Goal: Task Accomplishment & Management: Manage account settings

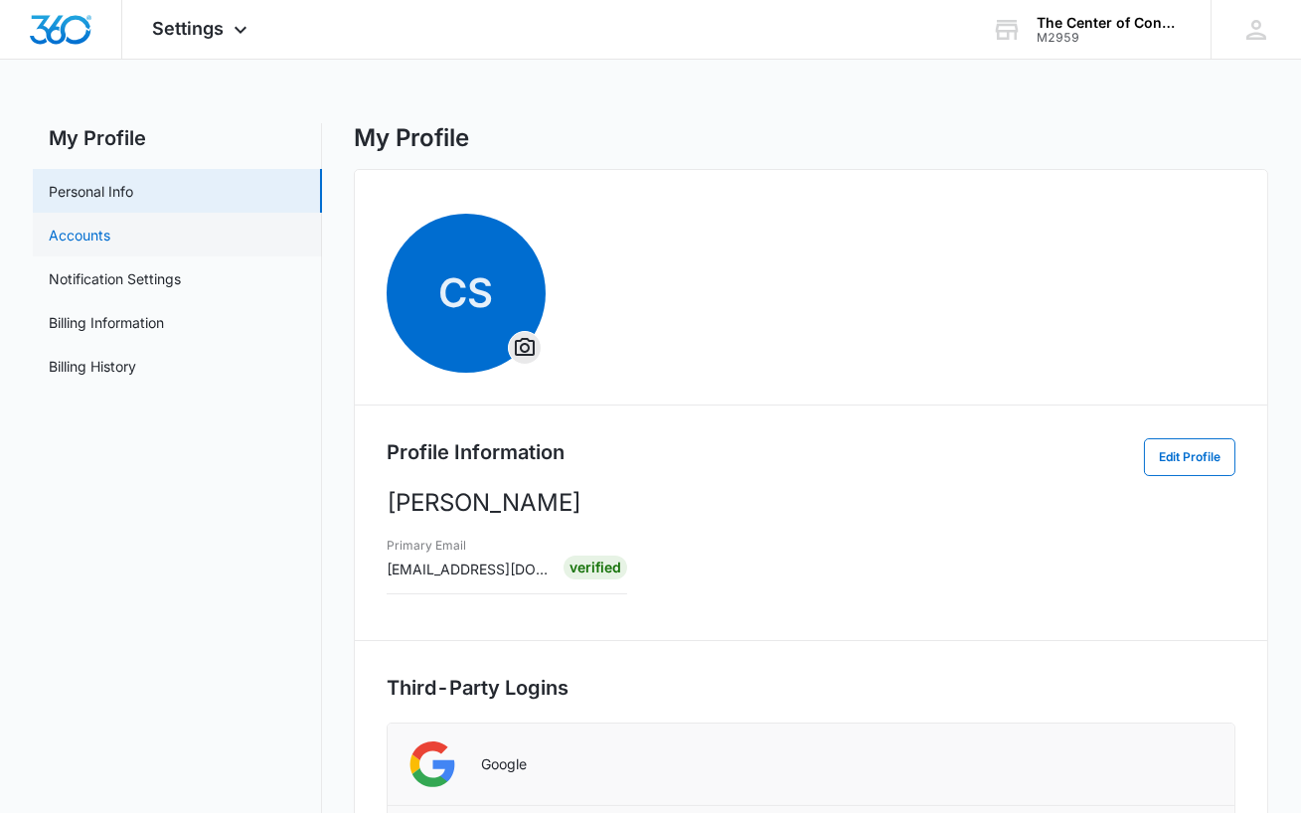
click at [82, 225] on link "Accounts" at bounding box center [80, 235] width 62 height 21
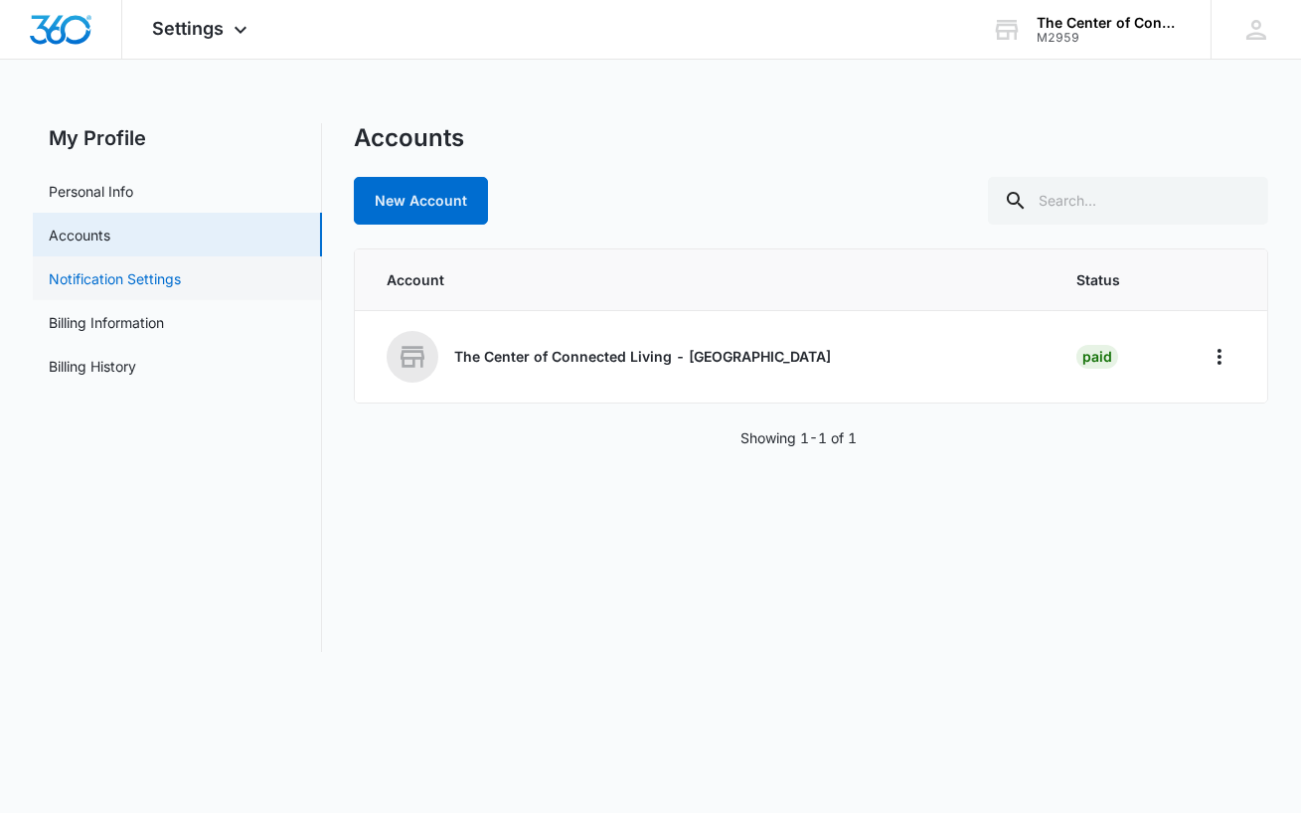
click at [80, 279] on link "Notification Settings" at bounding box center [115, 278] width 132 height 21
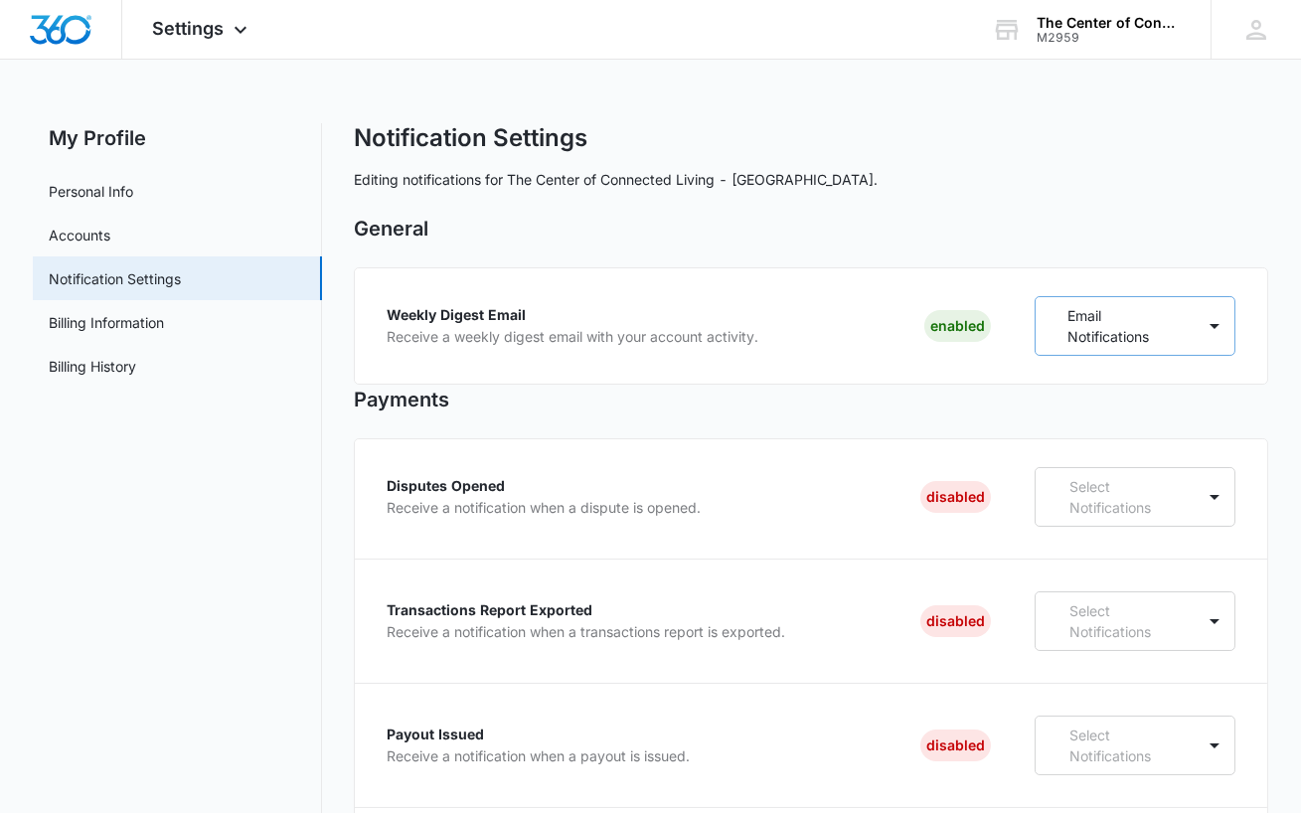
click at [1119, 320] on p "Email Notifications" at bounding box center [1118, 326] width 103 height 42
click at [1068, 401] on icon at bounding box center [1068, 401] width 12 height 9
click at [1071, 442] on p "Email Notifications" at bounding box center [1117, 438] width 119 height 21
click at [1124, 231] on h2 "General" at bounding box center [811, 229] width 915 height 30
click at [133, 333] on link "Billing Information" at bounding box center [106, 322] width 115 height 21
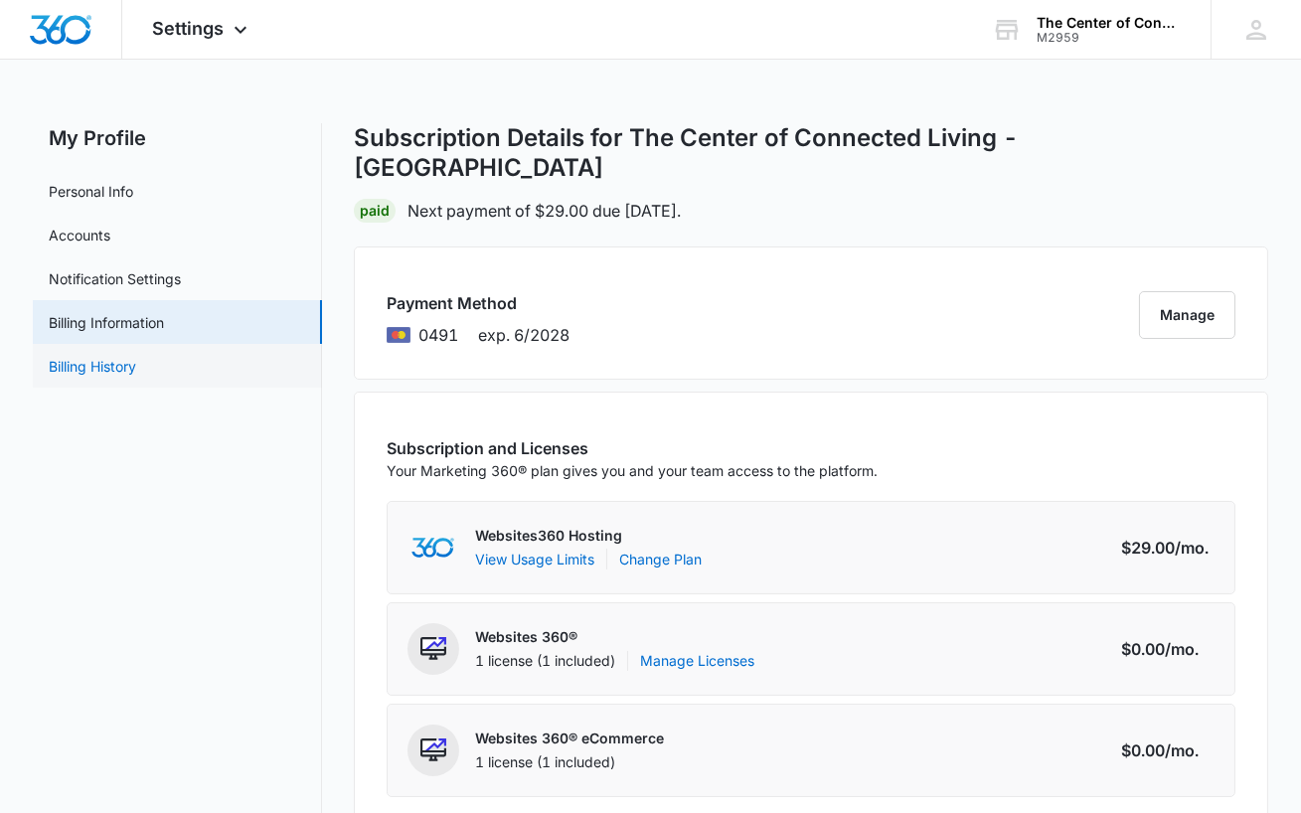
click at [112, 371] on link "Billing History" at bounding box center [92, 366] width 87 height 21
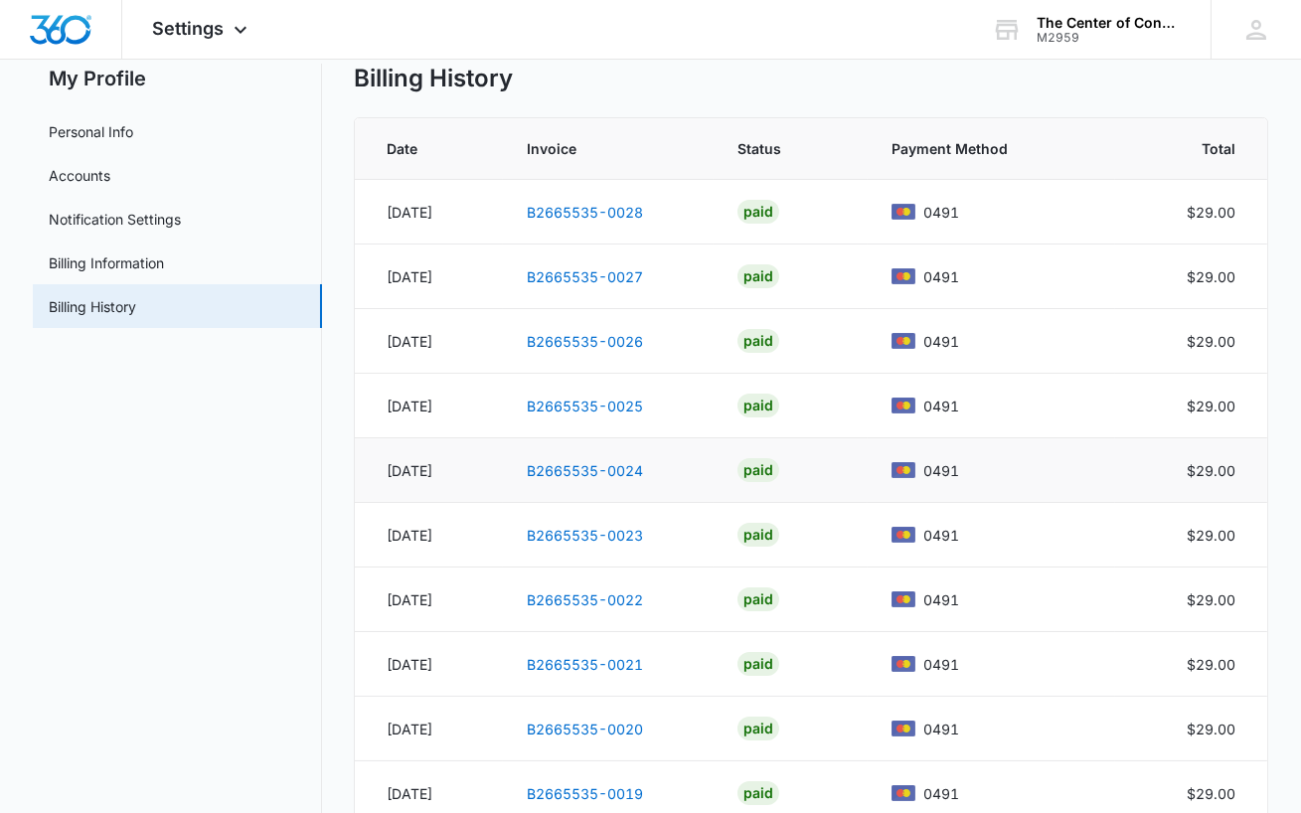
scroll to position [180, 0]
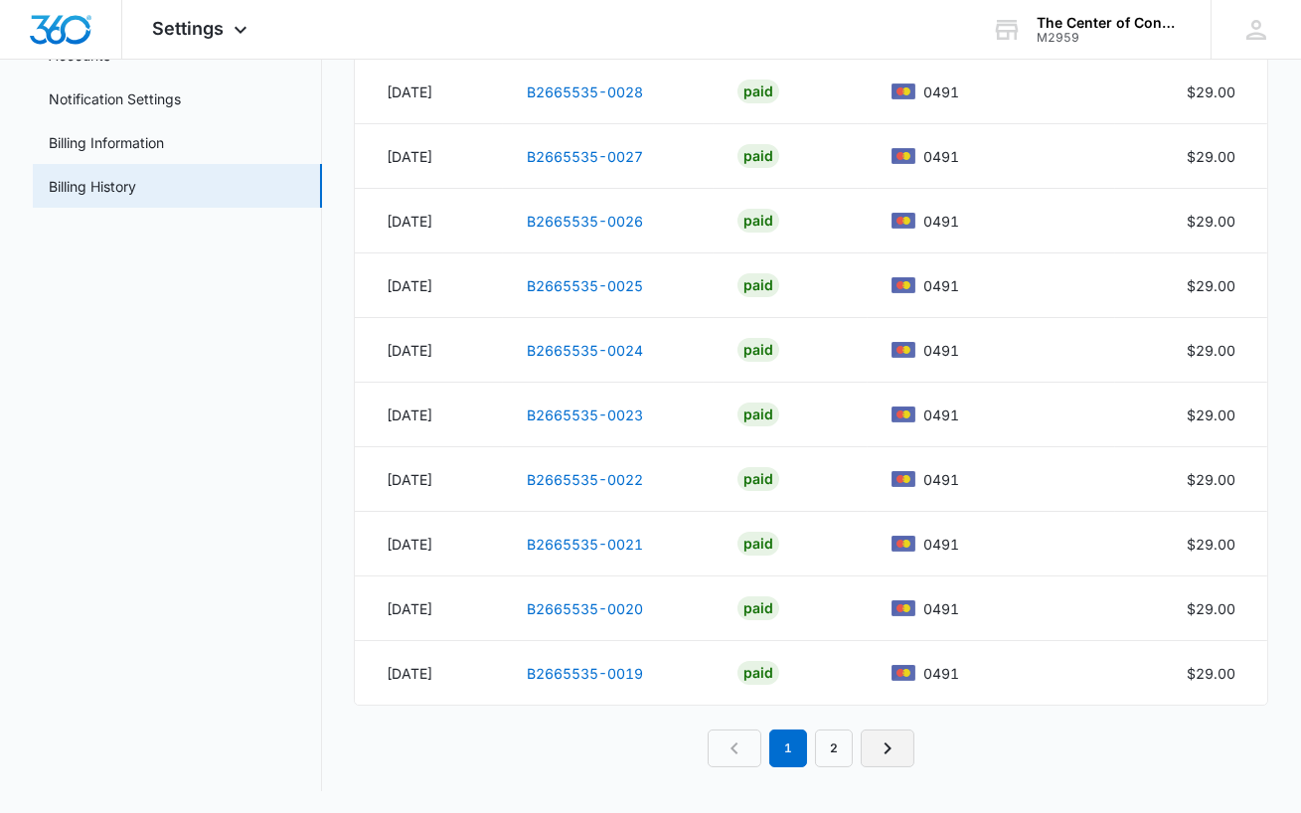
click at [891, 744] on icon "Next Page" at bounding box center [887, 748] width 24 height 24
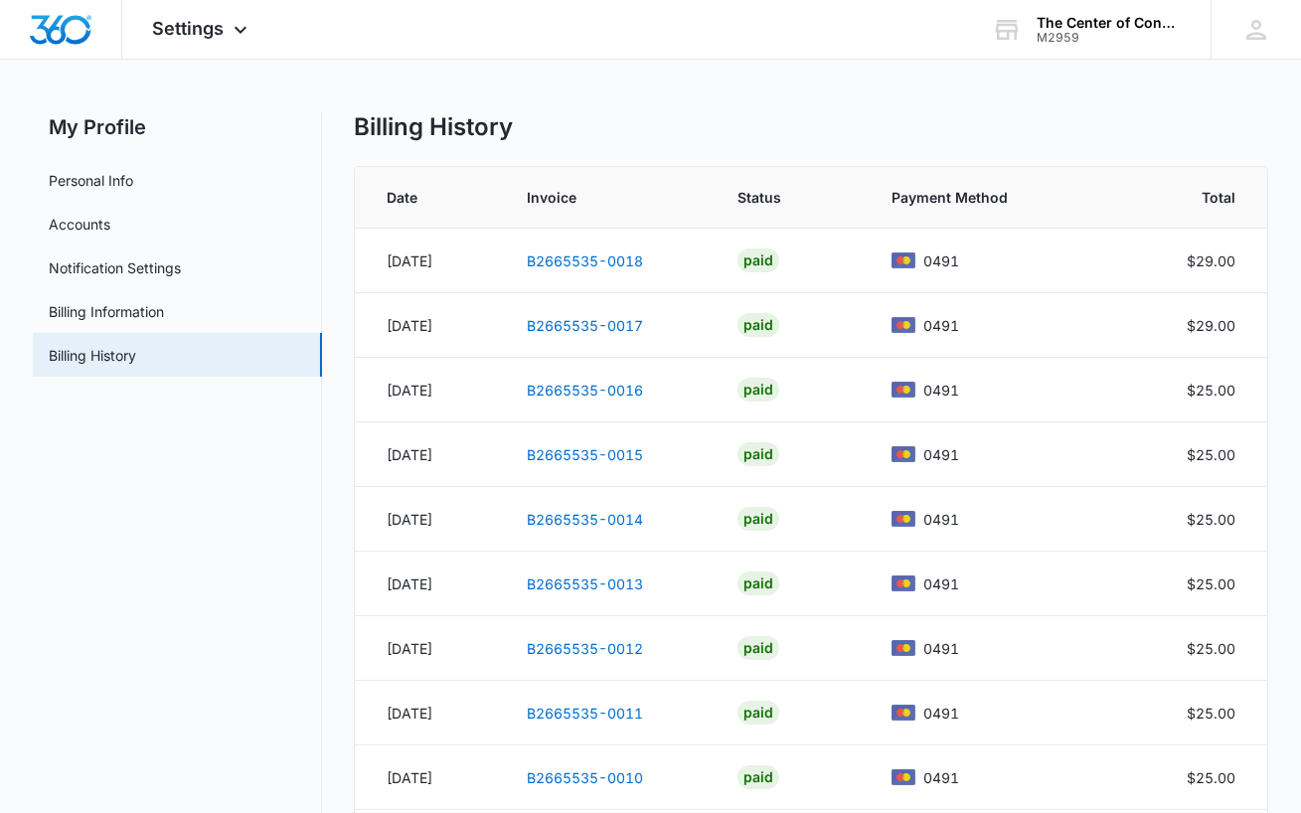
scroll to position [0, 0]
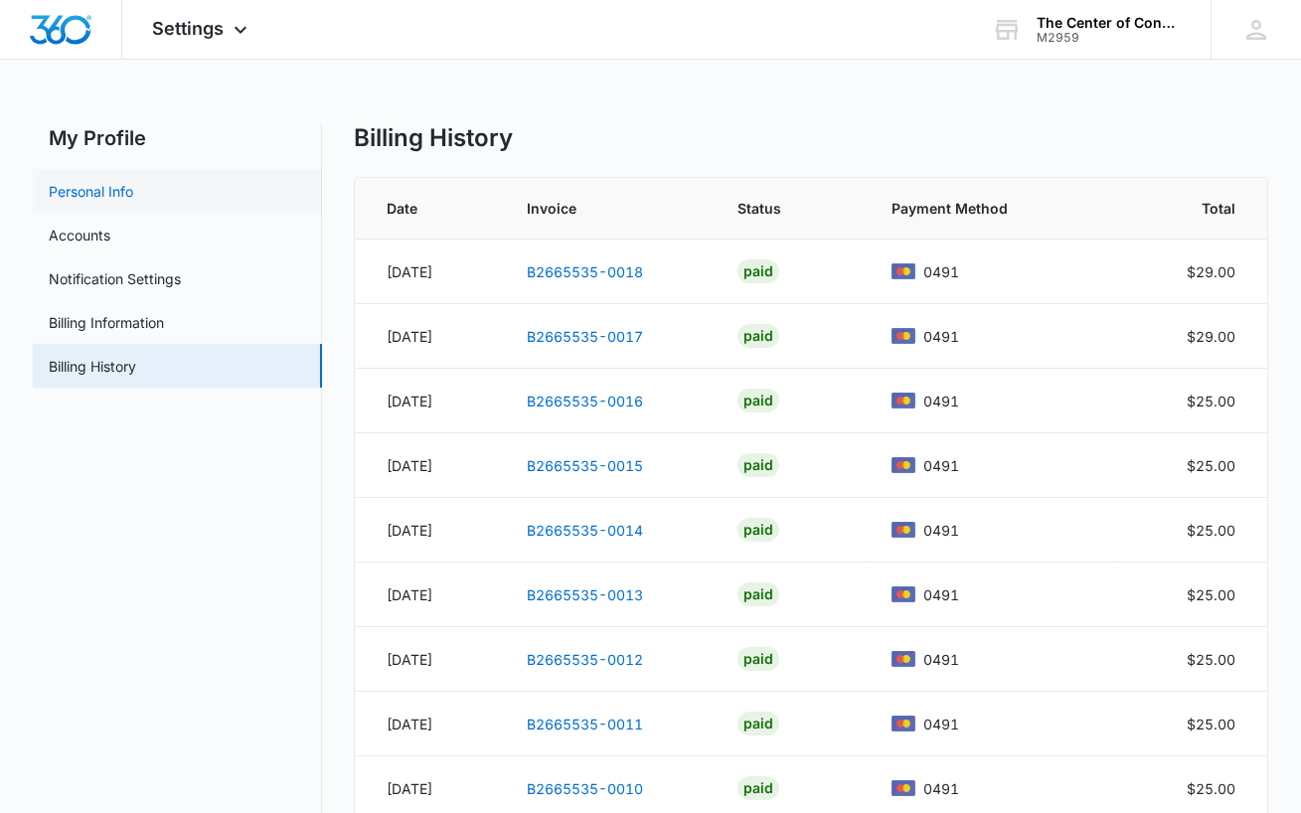
click at [113, 185] on link "Personal Info" at bounding box center [91, 191] width 84 height 21
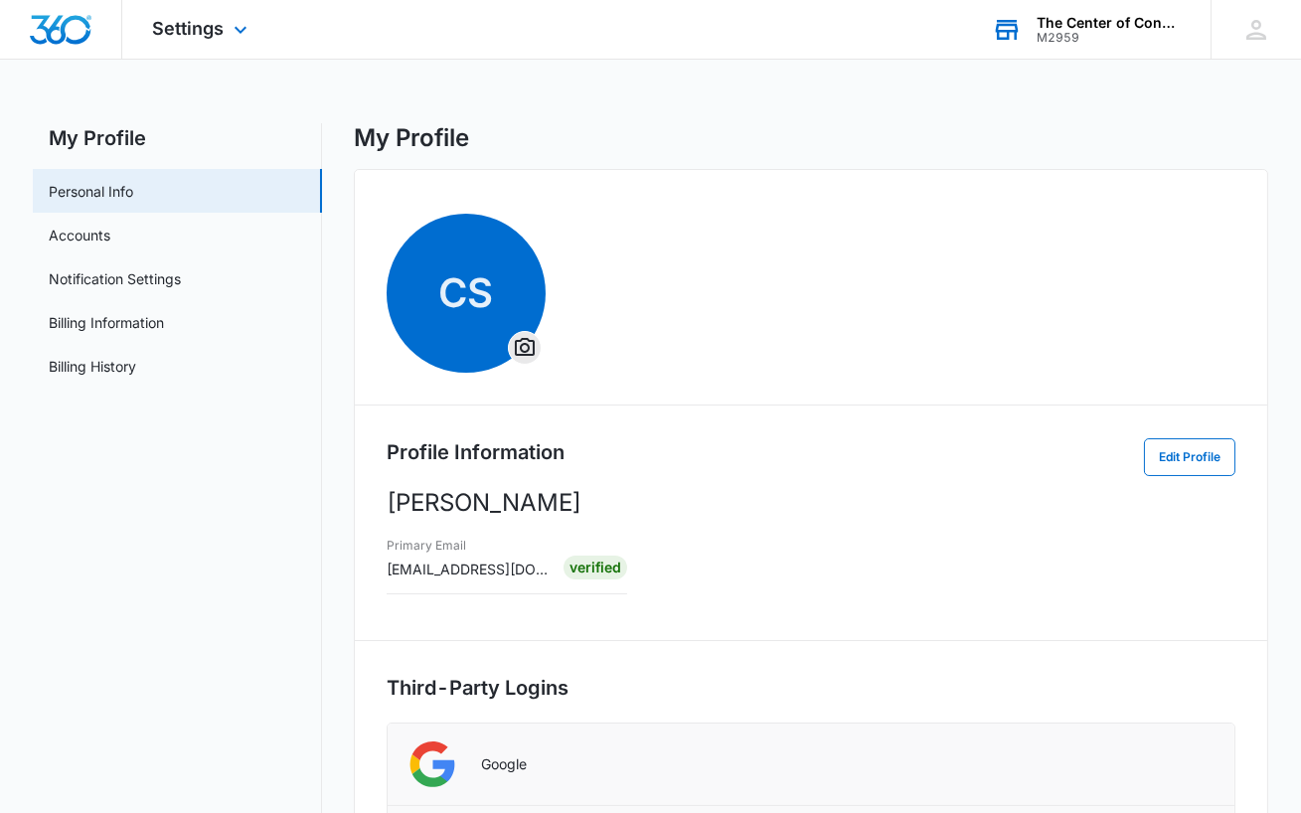
click at [1073, 31] on div "M2959" at bounding box center [1108, 38] width 145 height 14
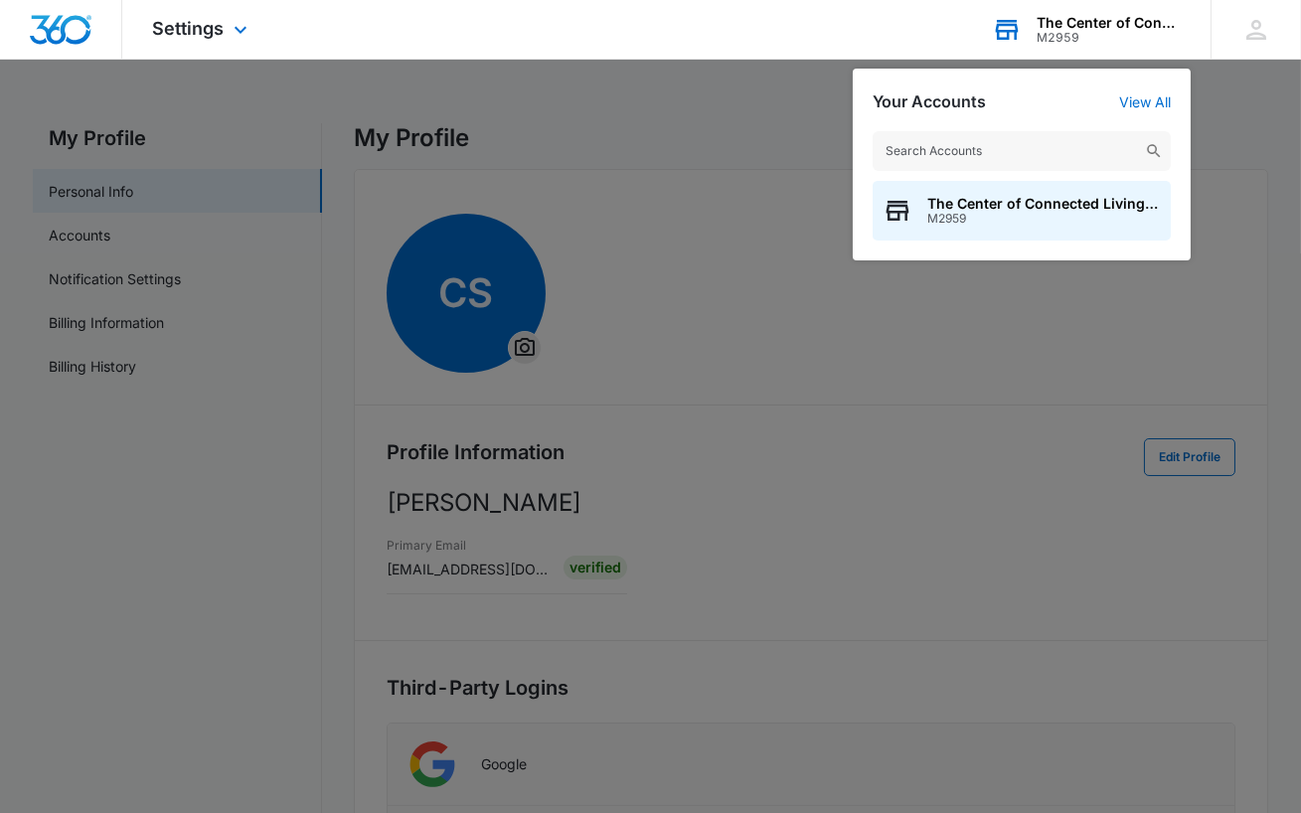
click at [1073, 31] on div "M2959" at bounding box center [1108, 38] width 145 height 14
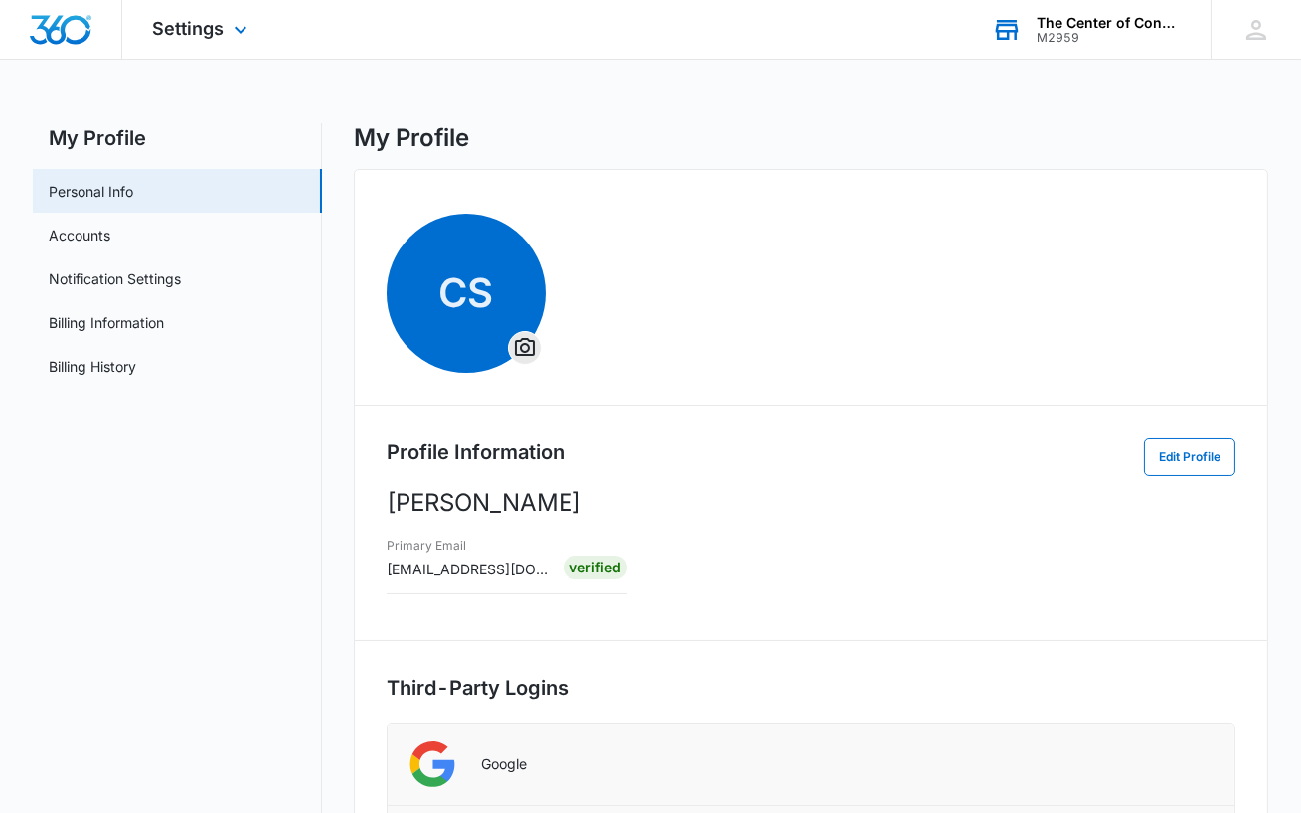
click at [1073, 31] on div "M2959" at bounding box center [1108, 38] width 145 height 14
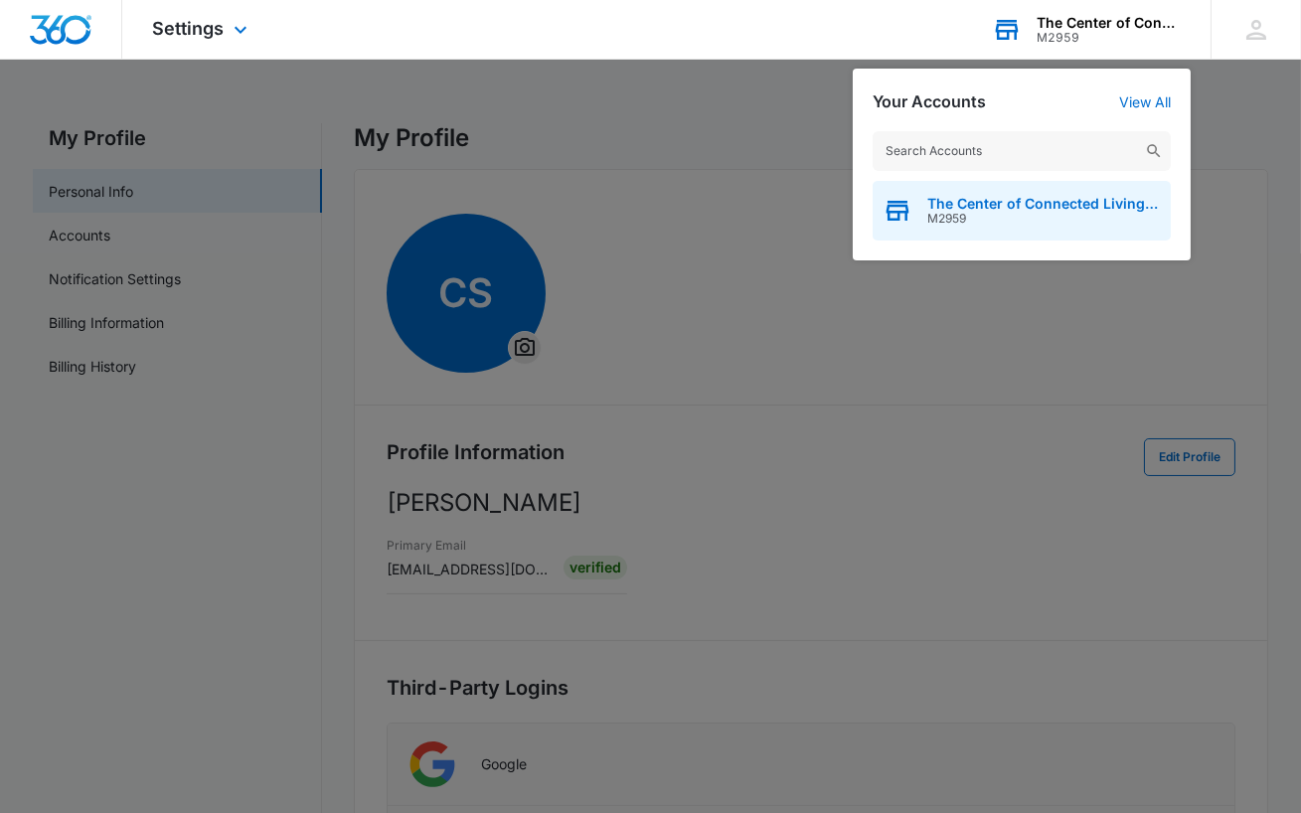
click at [1033, 212] on span "M2959" at bounding box center [1044, 219] width 234 height 14
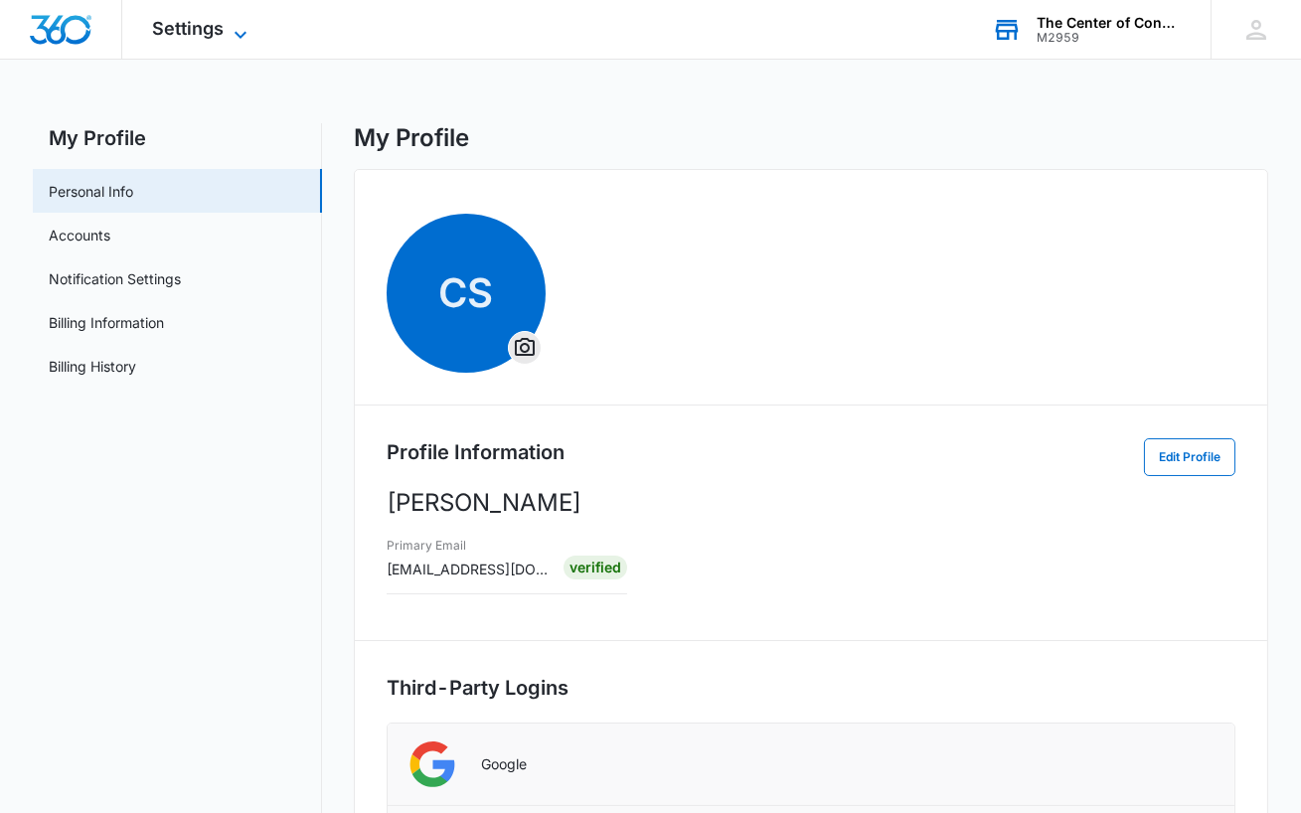
click at [207, 30] on span "Settings" at bounding box center [188, 28] width 72 height 21
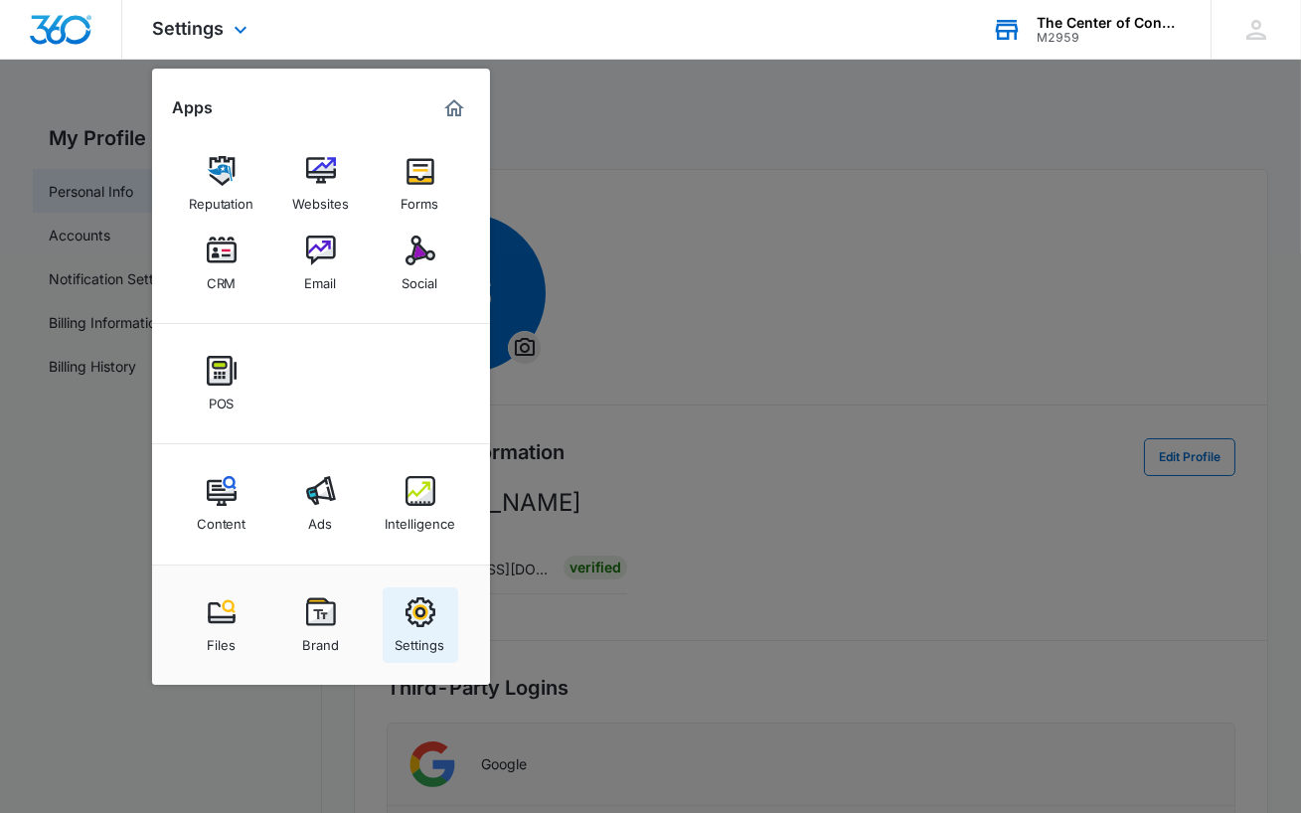
click at [426, 631] on div "Settings" at bounding box center [421, 640] width 50 height 26
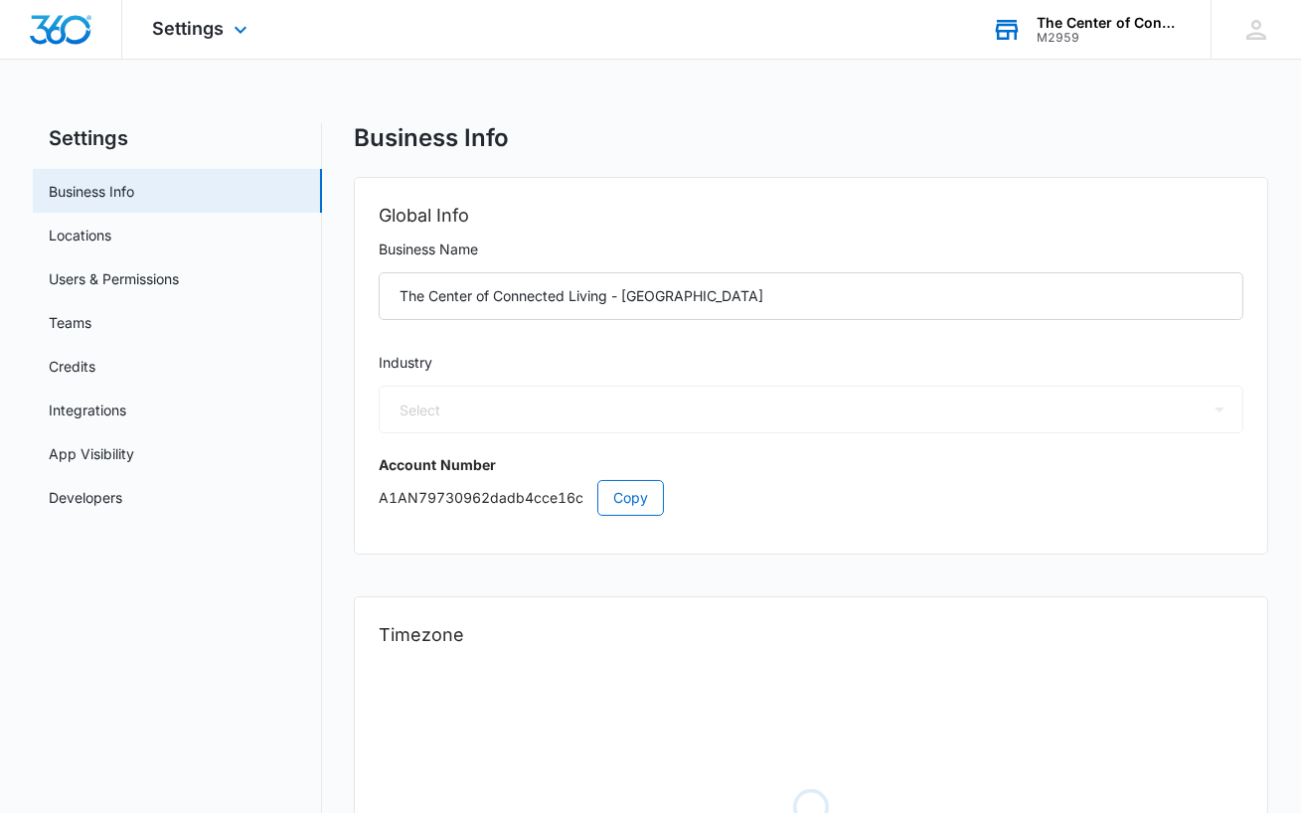
select select "33"
select select "US"
select select "America/[GEOGRAPHIC_DATA]"
click at [172, 276] on link "Users & Permissions" at bounding box center [114, 278] width 130 height 21
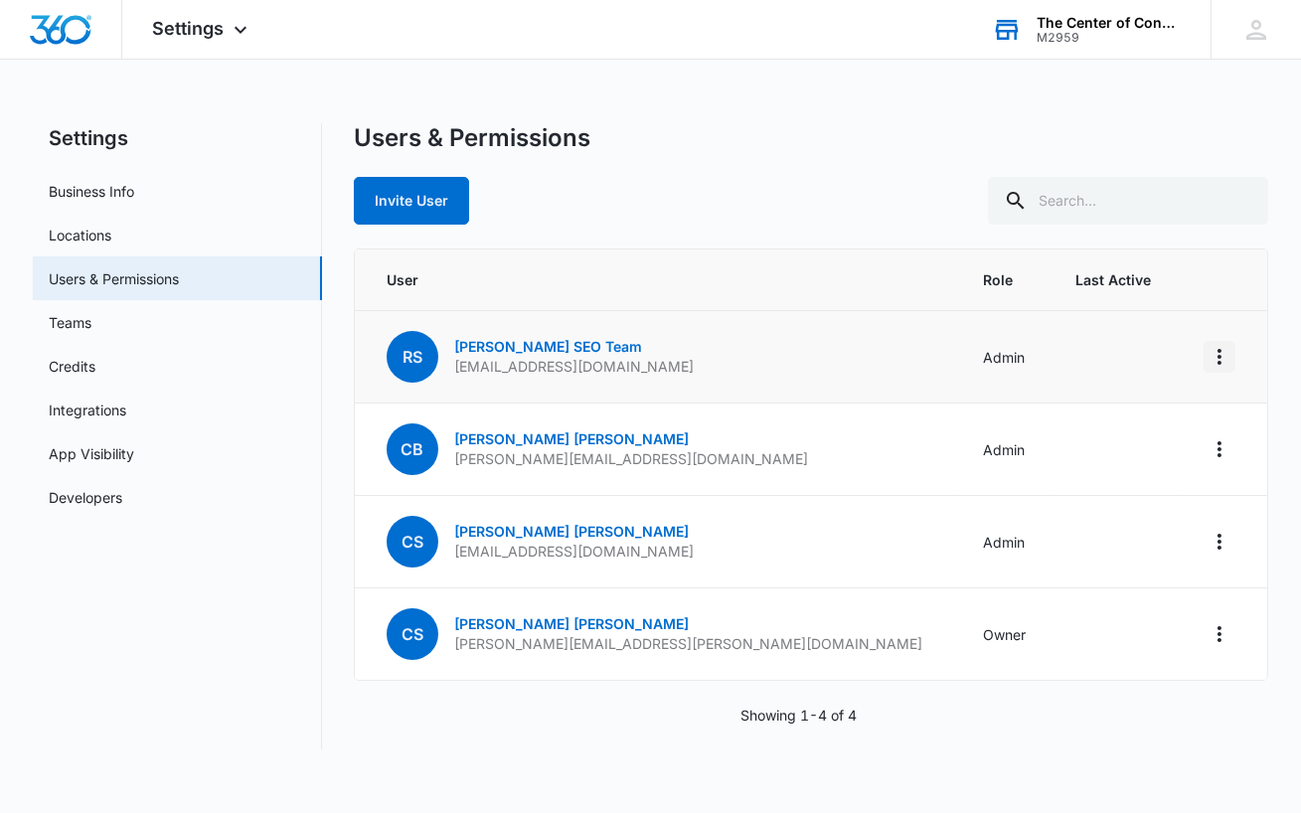
click at [1223, 358] on icon "Actions" at bounding box center [1219, 357] width 24 height 24
click at [1076, 474] on div "Remove User" at bounding box center [1098, 471] width 180 height 14
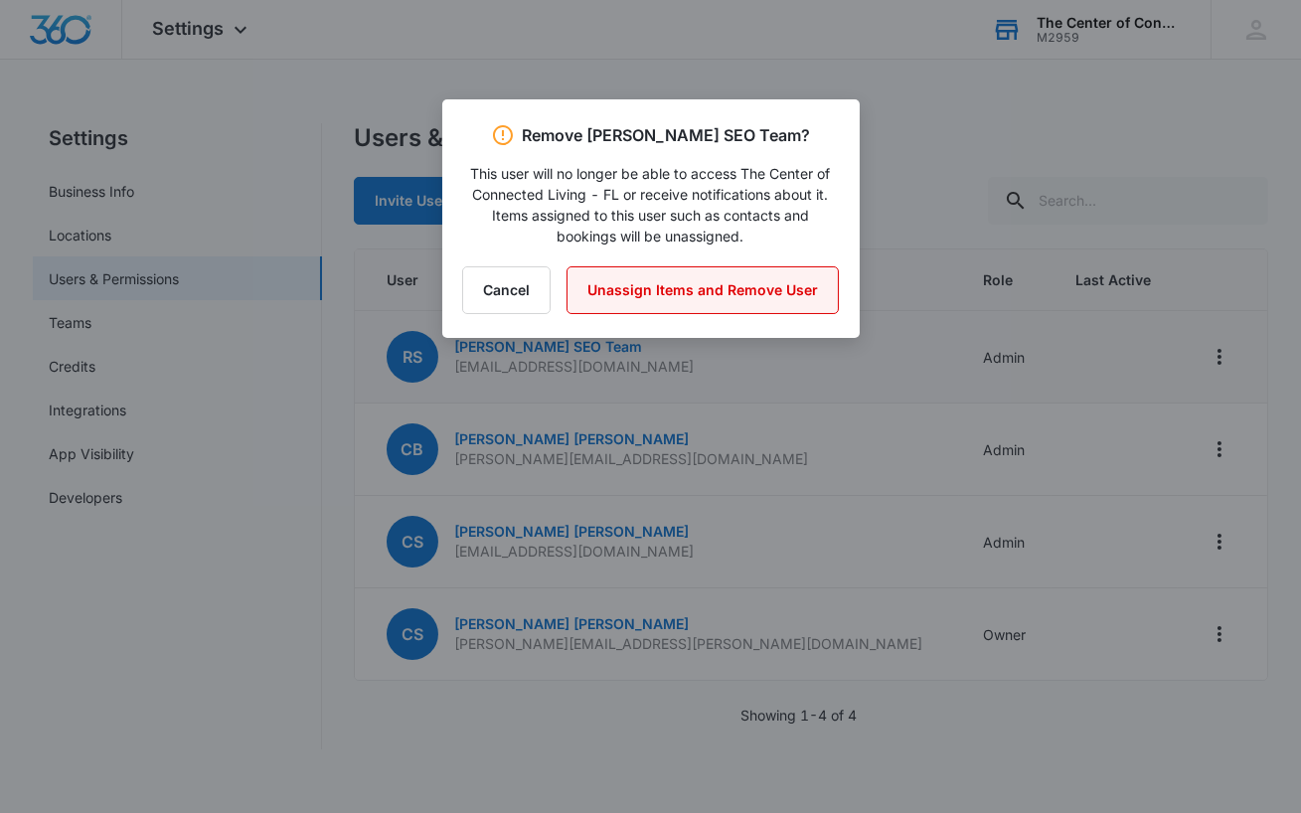
click at [763, 290] on button "Unassign Items and Remove User" at bounding box center [702, 290] width 272 height 48
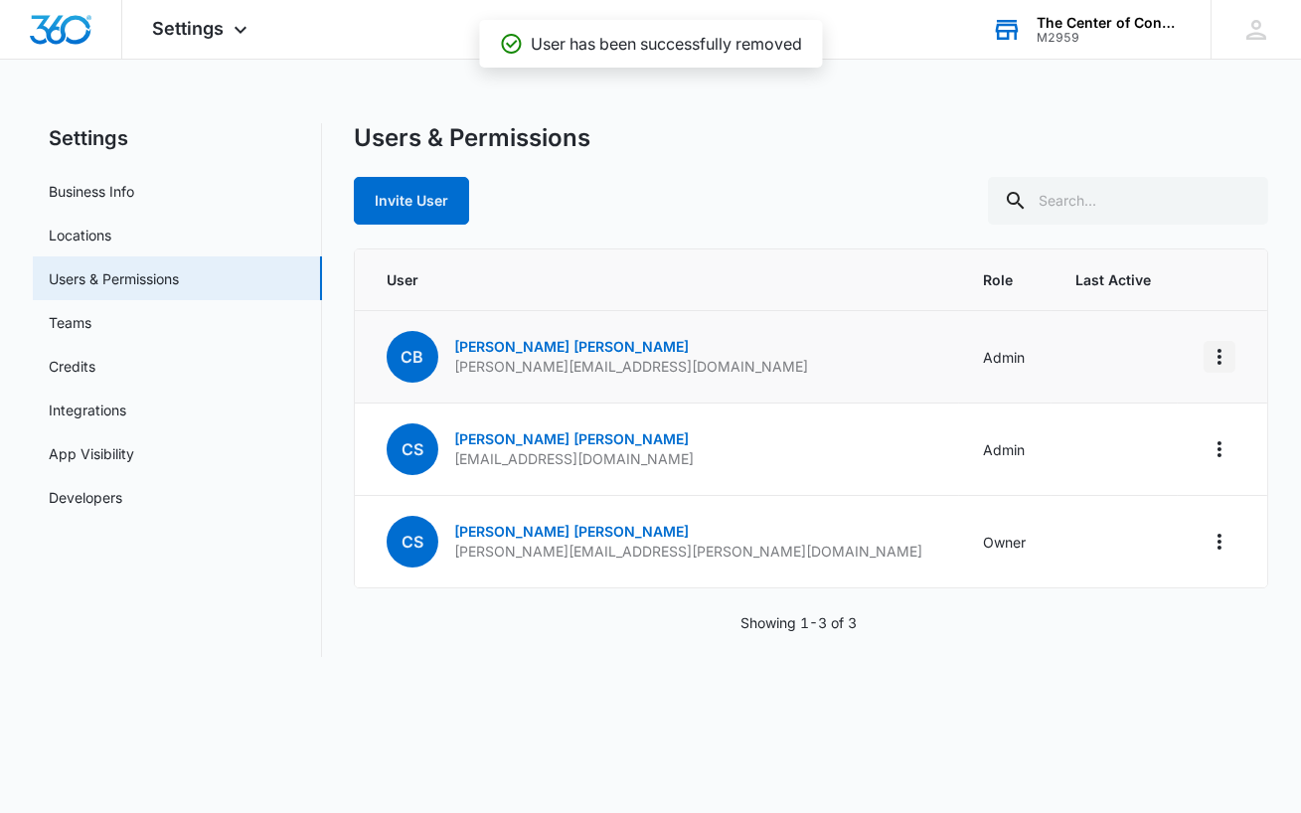
click at [1222, 353] on icon "Actions" at bounding box center [1219, 357] width 24 height 24
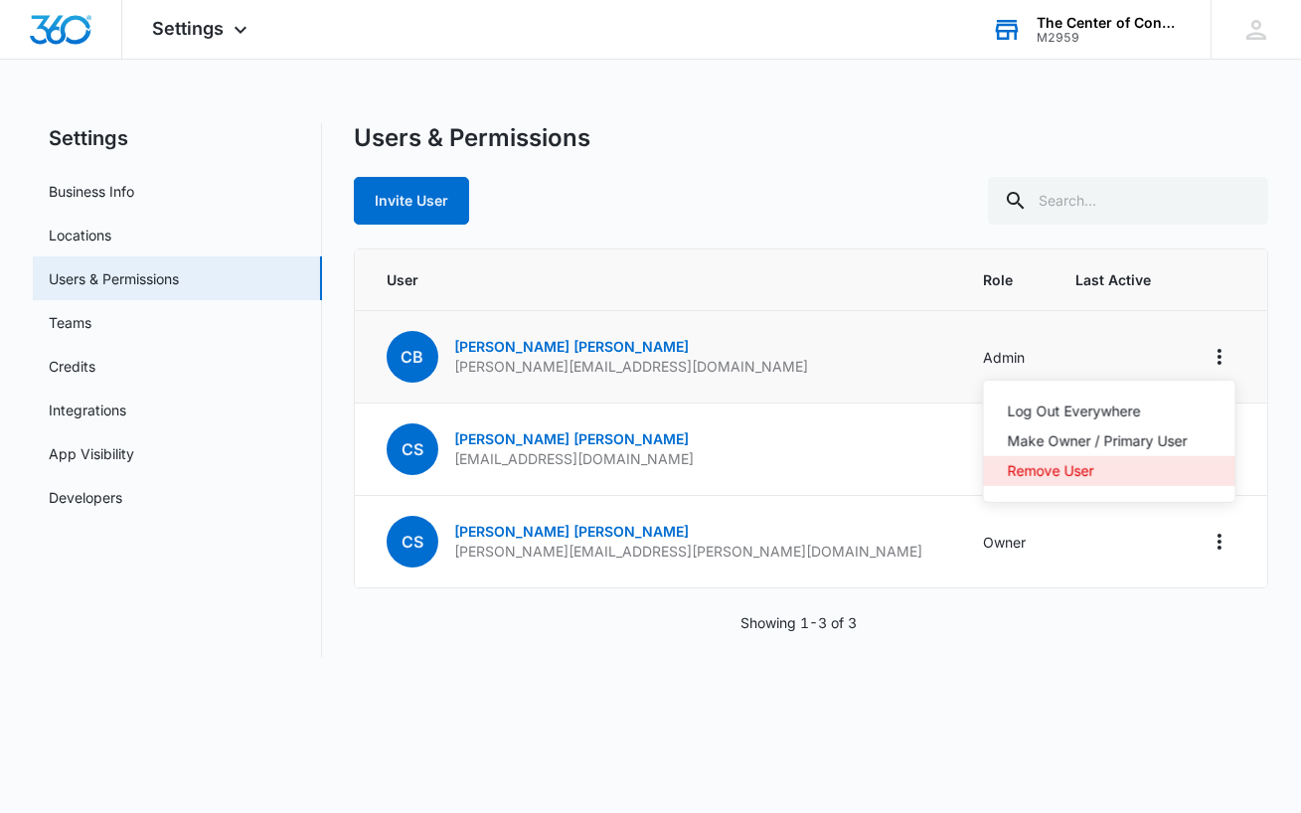
click at [1060, 474] on div "Remove User" at bounding box center [1098, 471] width 180 height 14
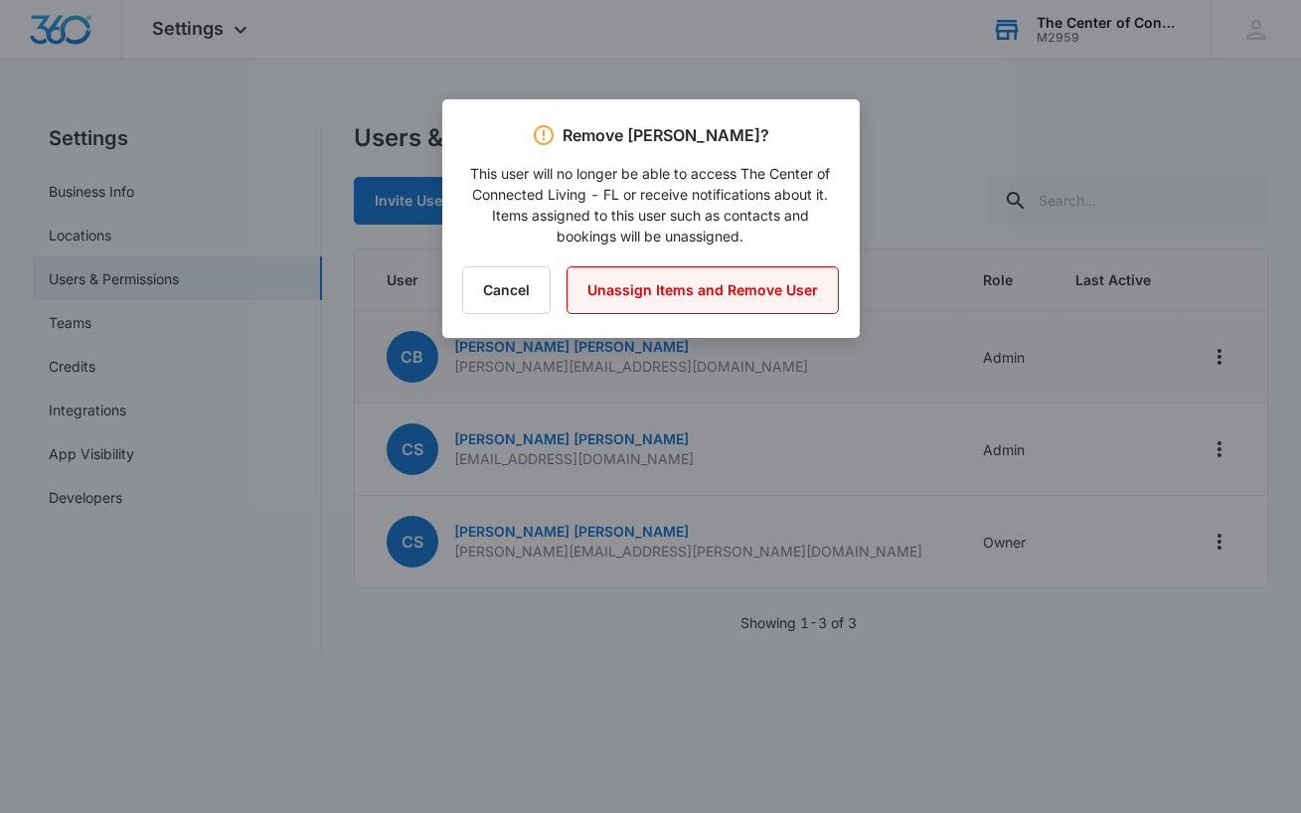
click at [775, 296] on button "Unassign Items and Remove User" at bounding box center [702, 290] width 272 height 48
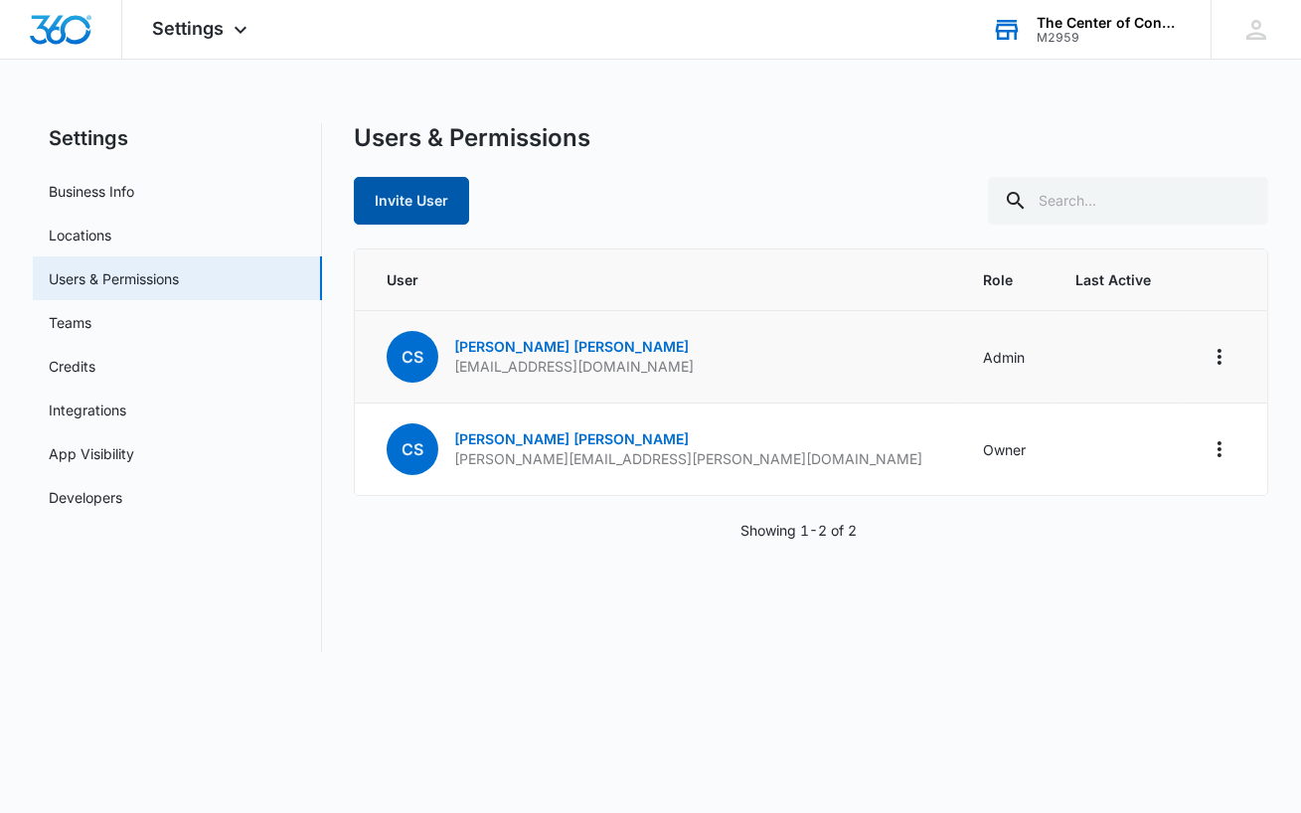
click at [398, 202] on button "Invite User" at bounding box center [411, 201] width 115 height 48
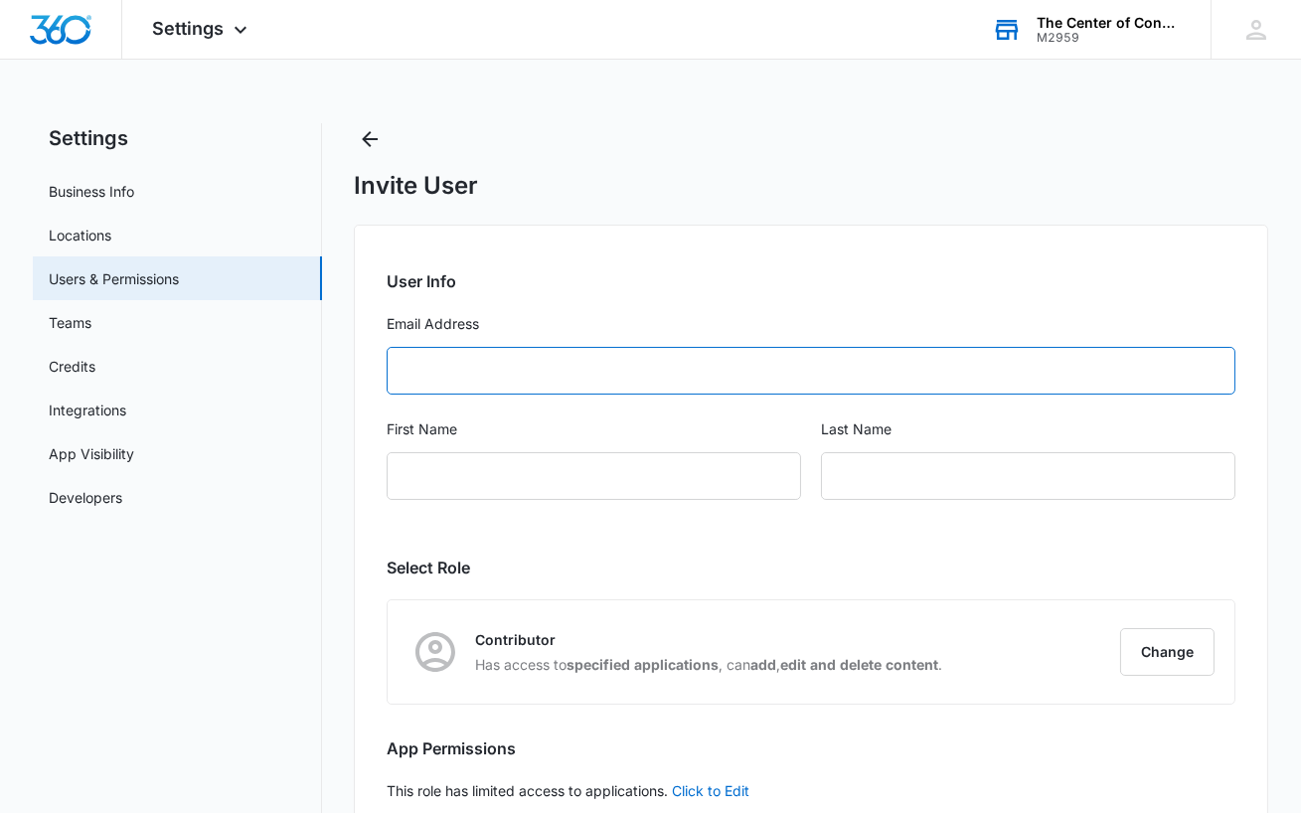
click at [463, 370] on input "Email Address" at bounding box center [812, 371] width 850 height 48
paste input "[EMAIL_ADDRESS][DOMAIN_NAME]"
type input "[EMAIL_ADDRESS][DOMAIN_NAME]"
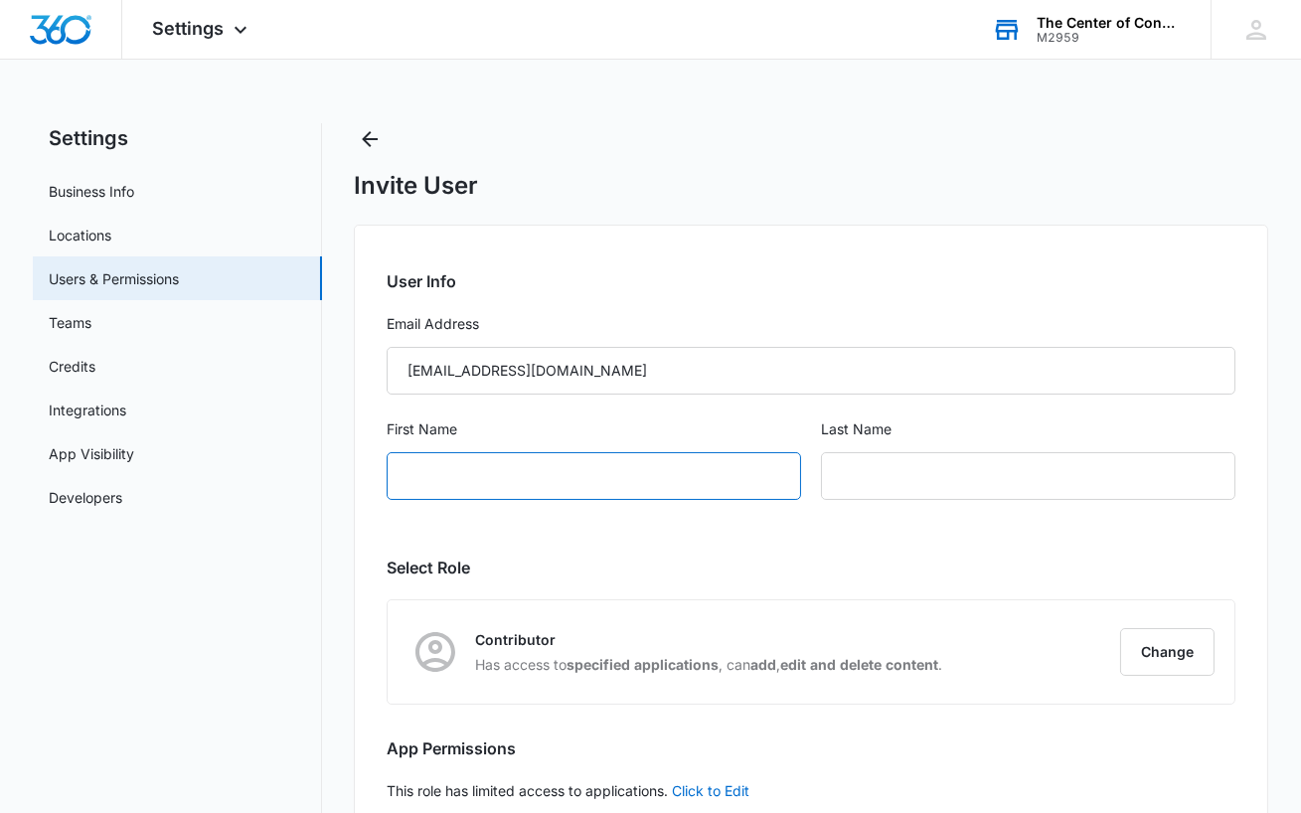
click at [583, 482] on input "First Name" at bounding box center [594, 476] width 414 height 48
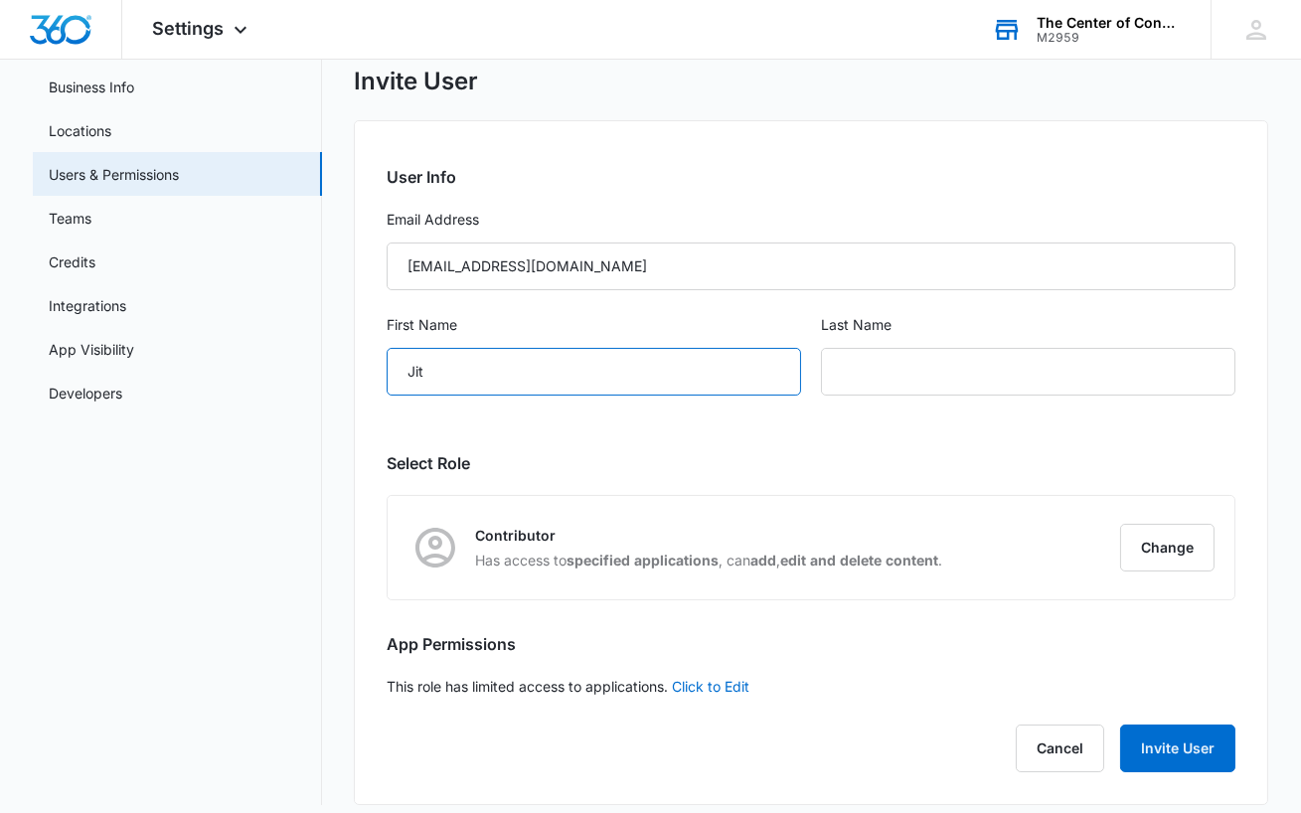
scroll to position [119, 0]
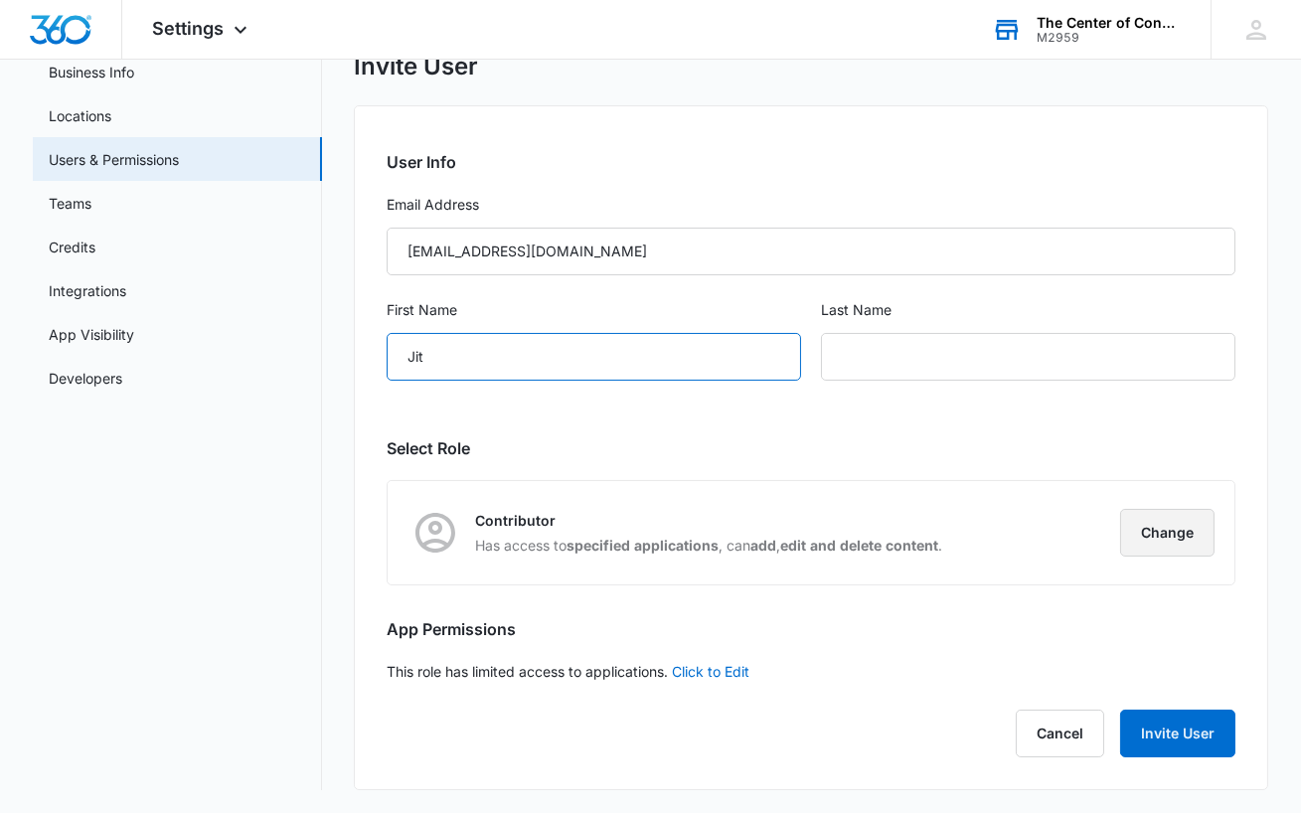
type input "Jit"
click at [1190, 538] on button "Change" at bounding box center [1167, 533] width 94 height 48
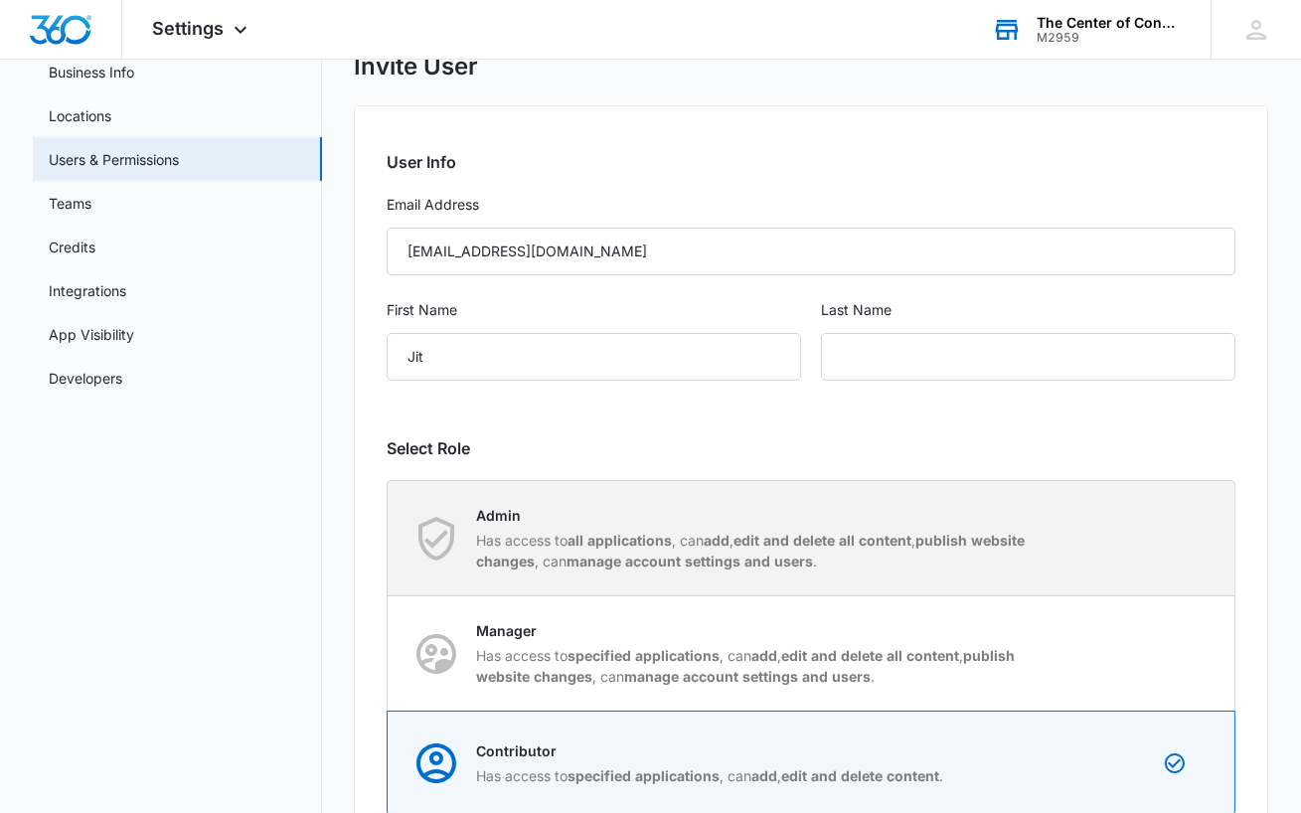
click at [959, 532] on strong "publish website changes" at bounding box center [750, 551] width 549 height 38
click at [389, 538] on input "Admin Has access to all applications , can add , edit and delete all content , …" at bounding box center [388, 538] width 1 height 1
radio input "true"
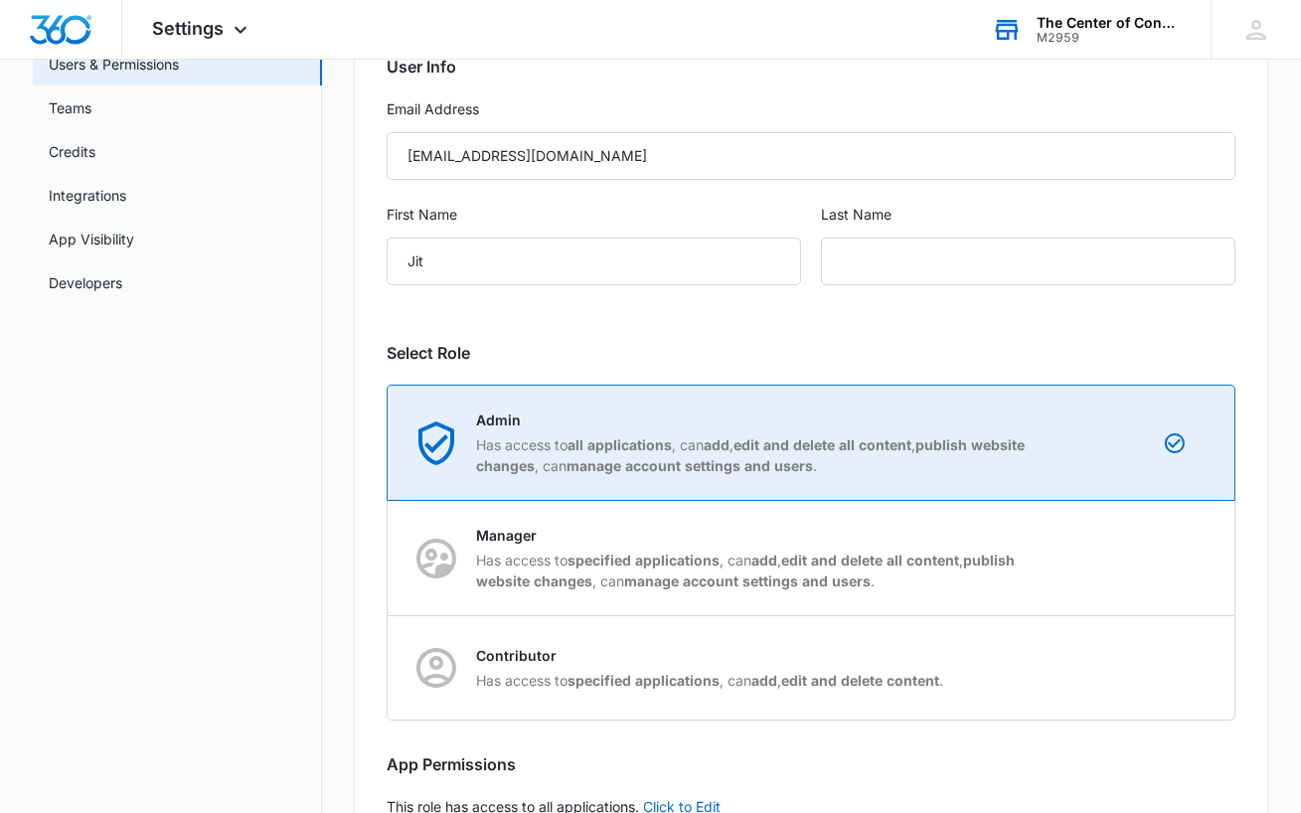
scroll to position [216, 0]
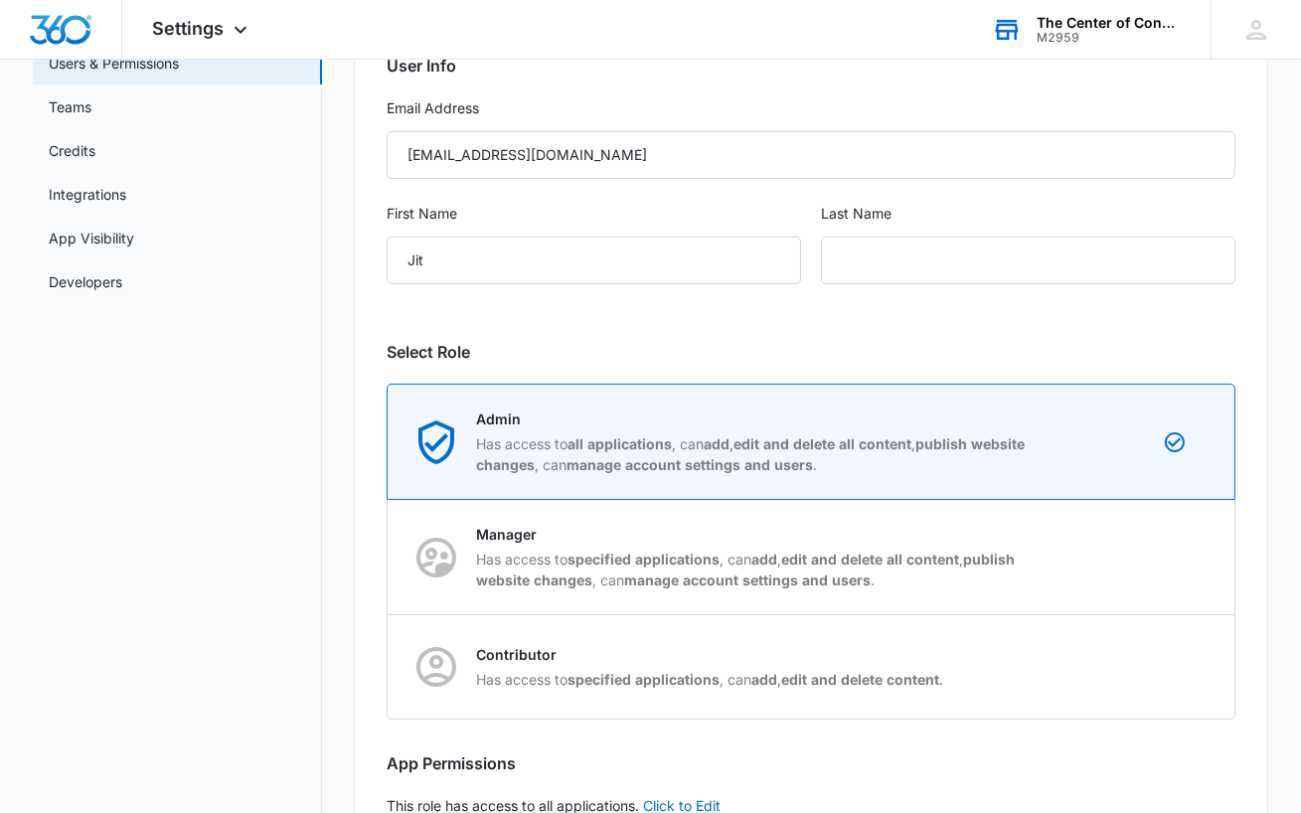
click at [930, 352] on h2 "Select Role" at bounding box center [812, 352] width 850 height 24
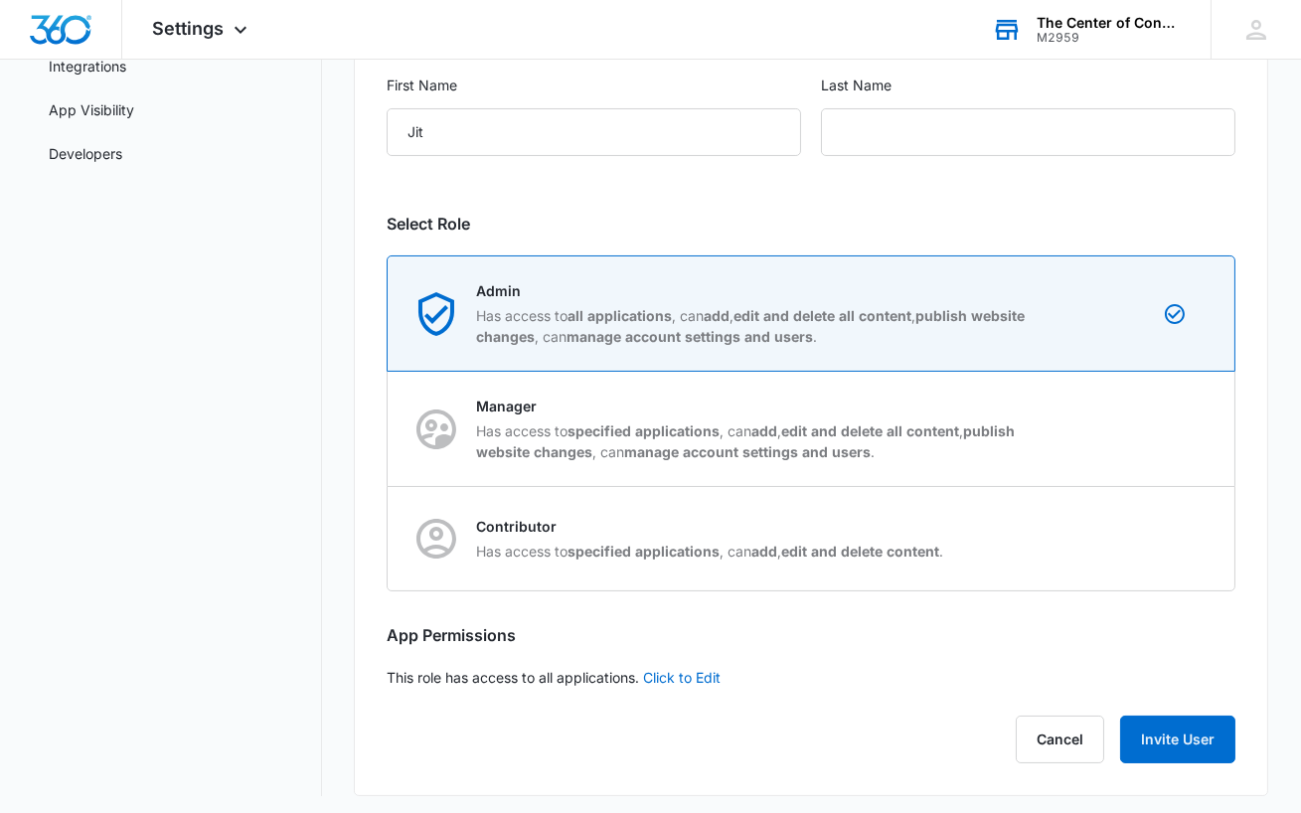
scroll to position [350, 0]
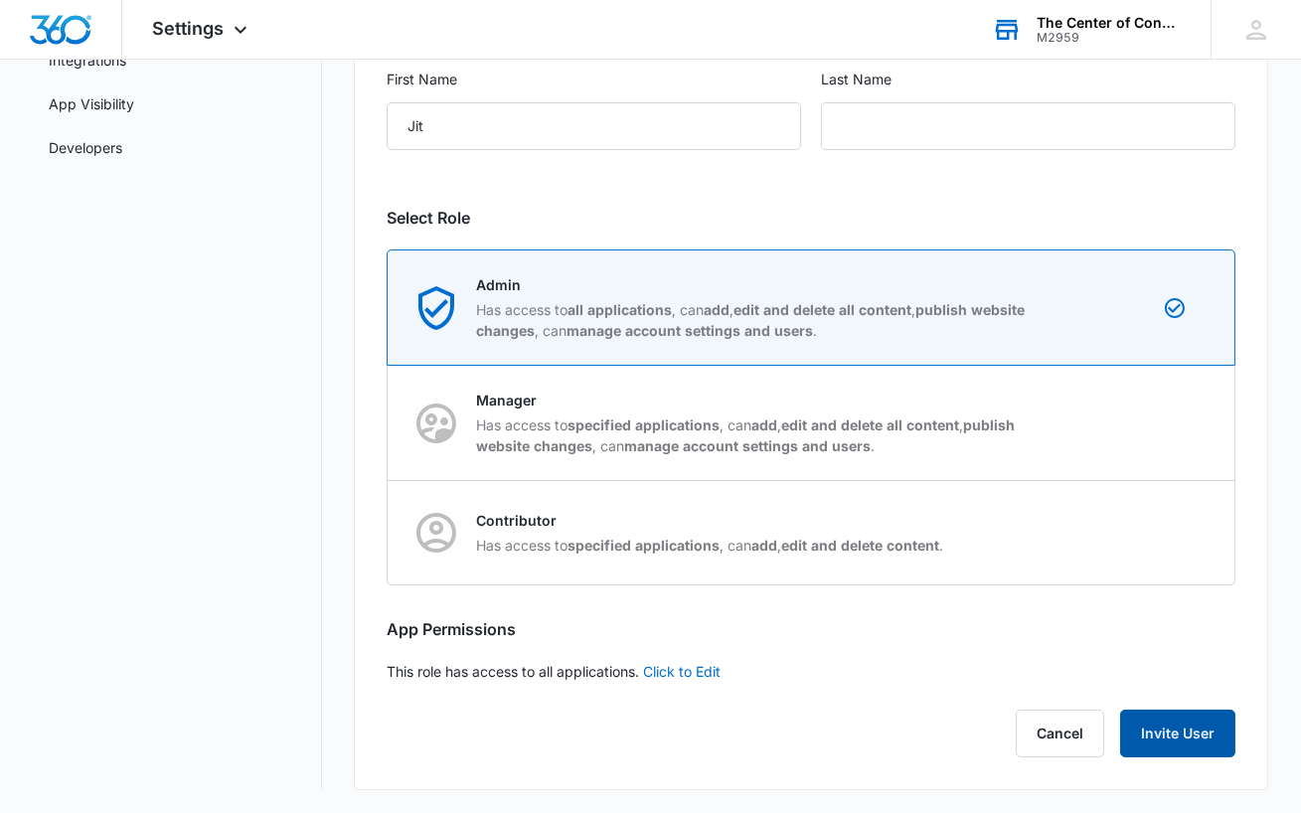
click at [1170, 730] on button "Invite User" at bounding box center [1177, 734] width 115 height 48
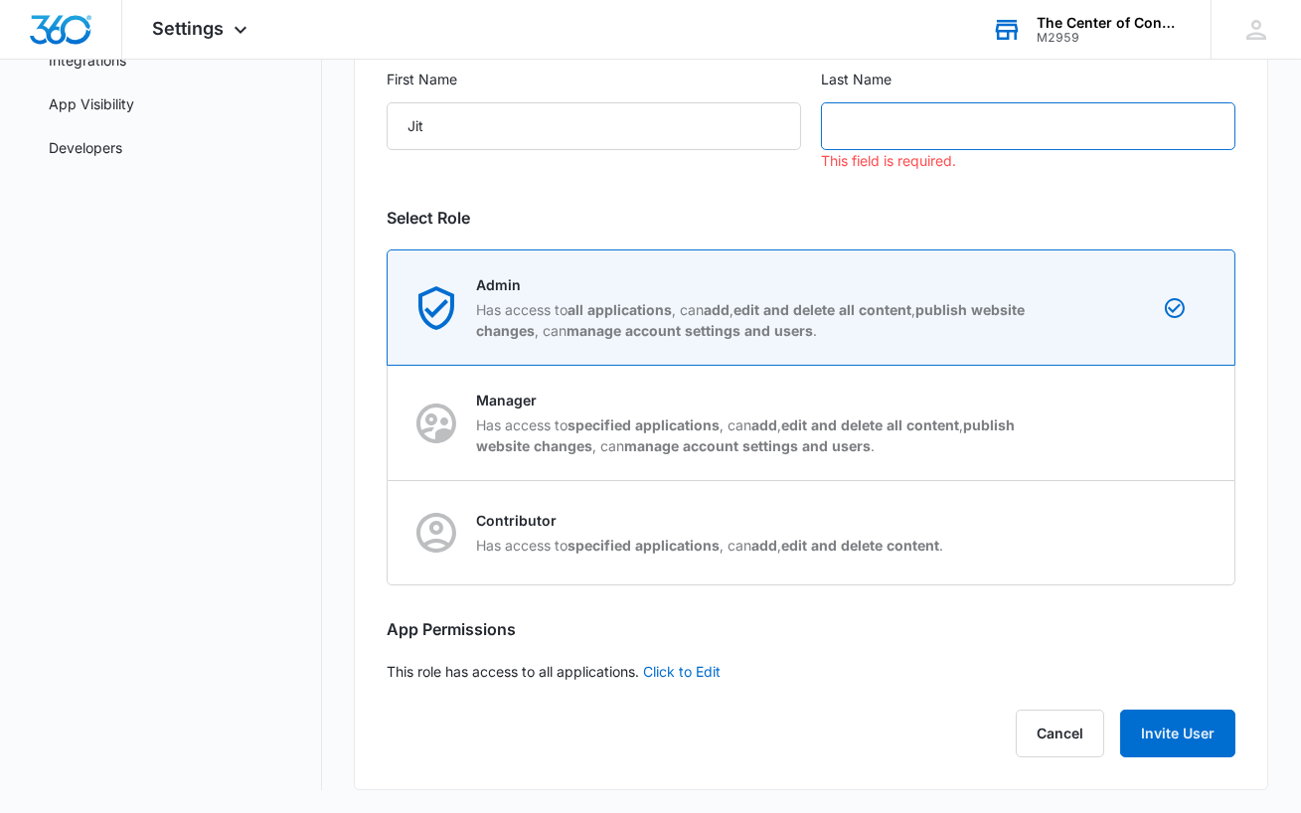
click at [868, 122] on input "text" at bounding box center [1028, 126] width 414 height 48
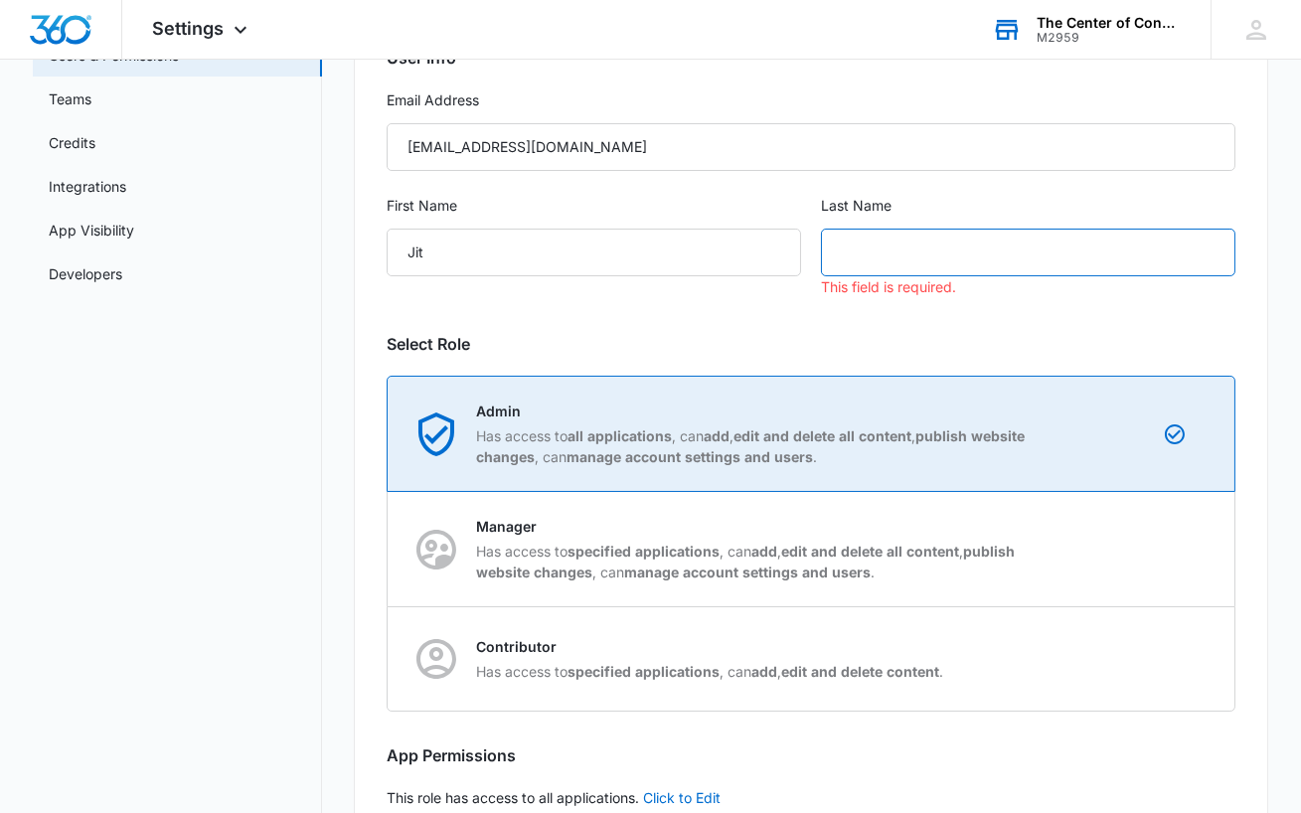
scroll to position [141, 0]
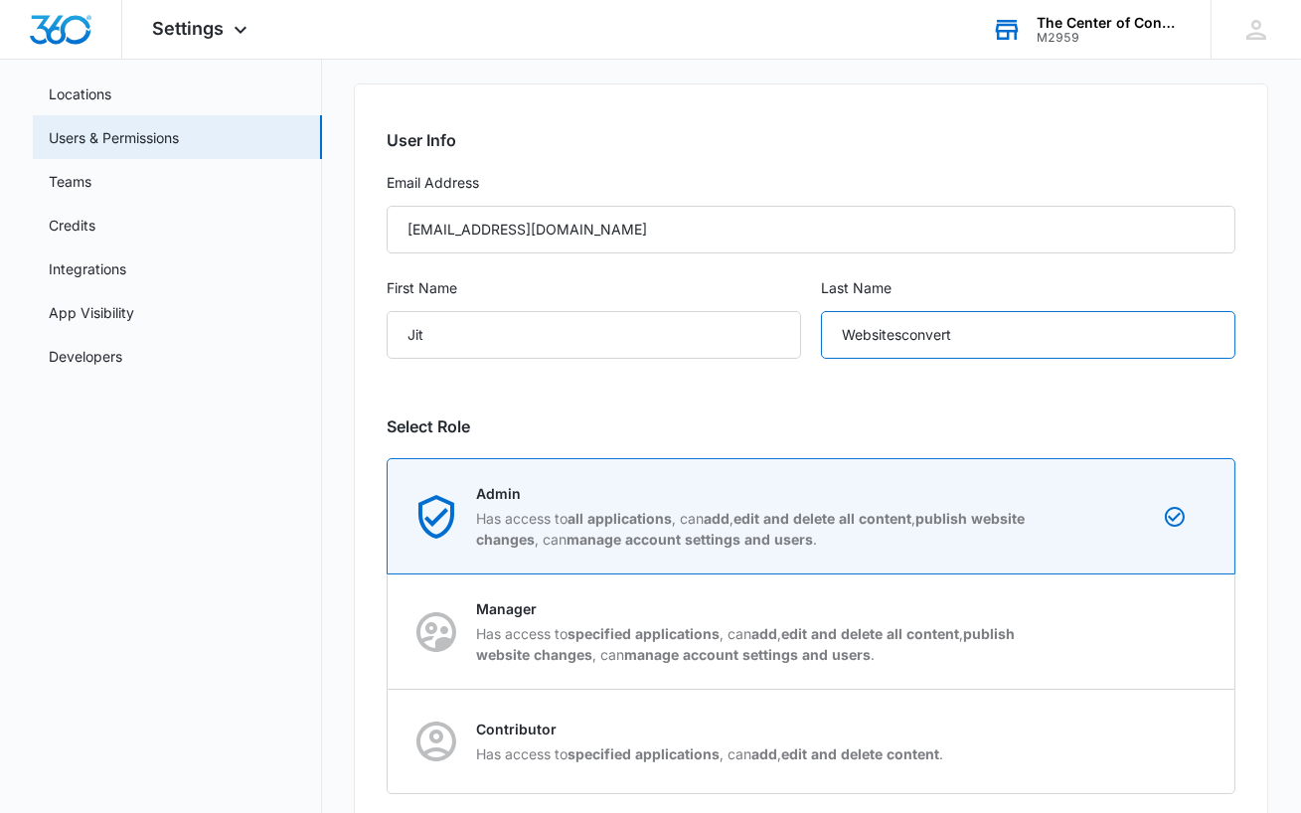
type input "Websitesconvert"
click at [973, 389] on div "User Info Email Address [EMAIL_ADDRESS][DOMAIN_NAME] First Name Jit Last Name W…" at bounding box center [811, 540] width 915 height 915
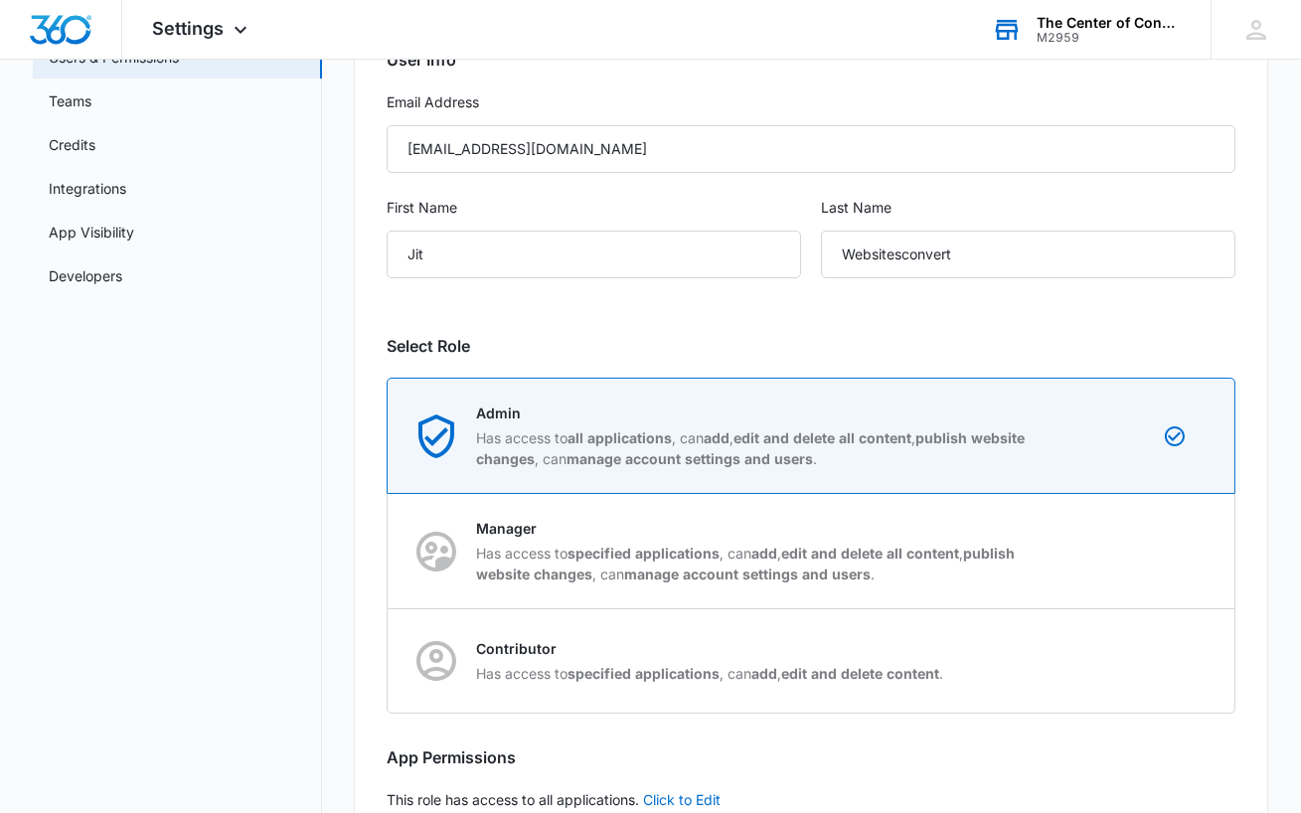
scroll to position [350, 0]
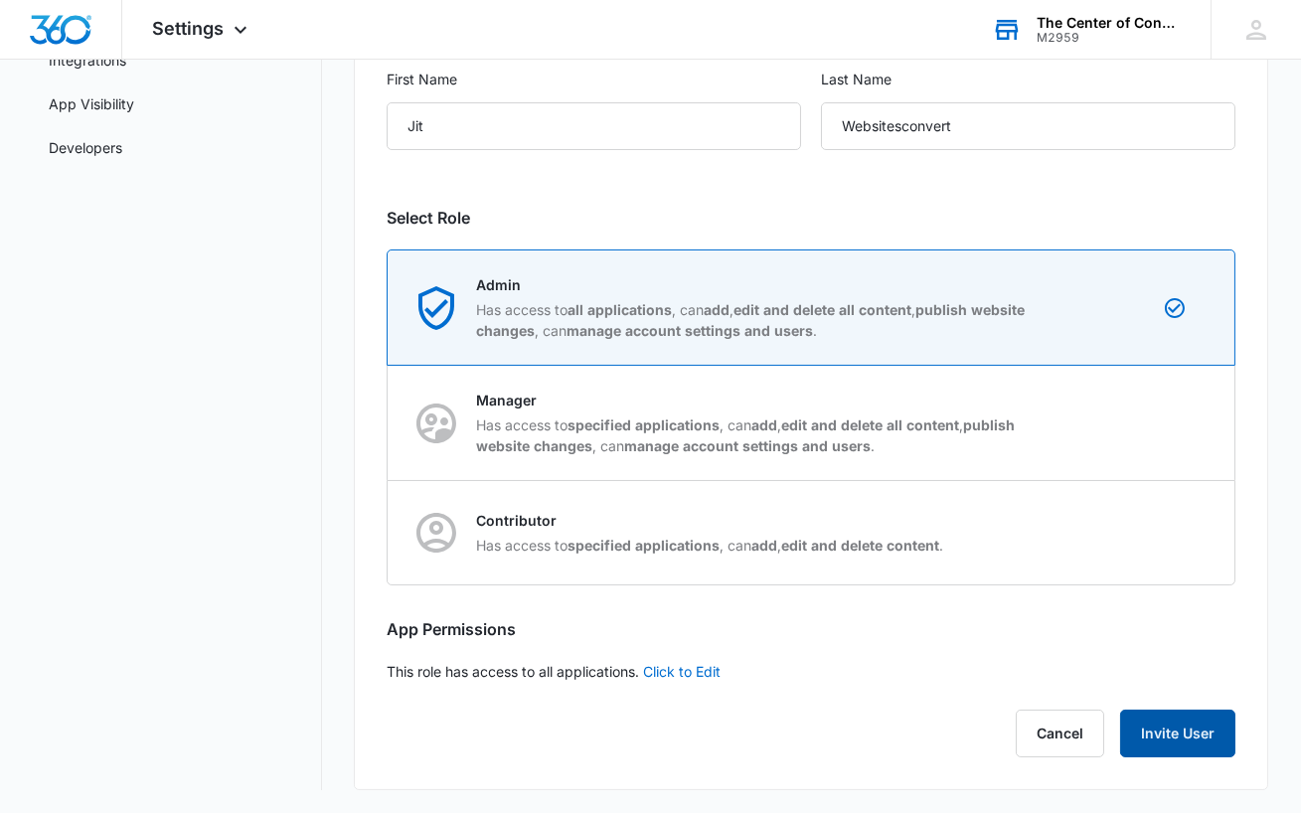
click at [1151, 743] on button "Invite User" at bounding box center [1177, 734] width 115 height 48
